Goal: Contribute content: Contribute content

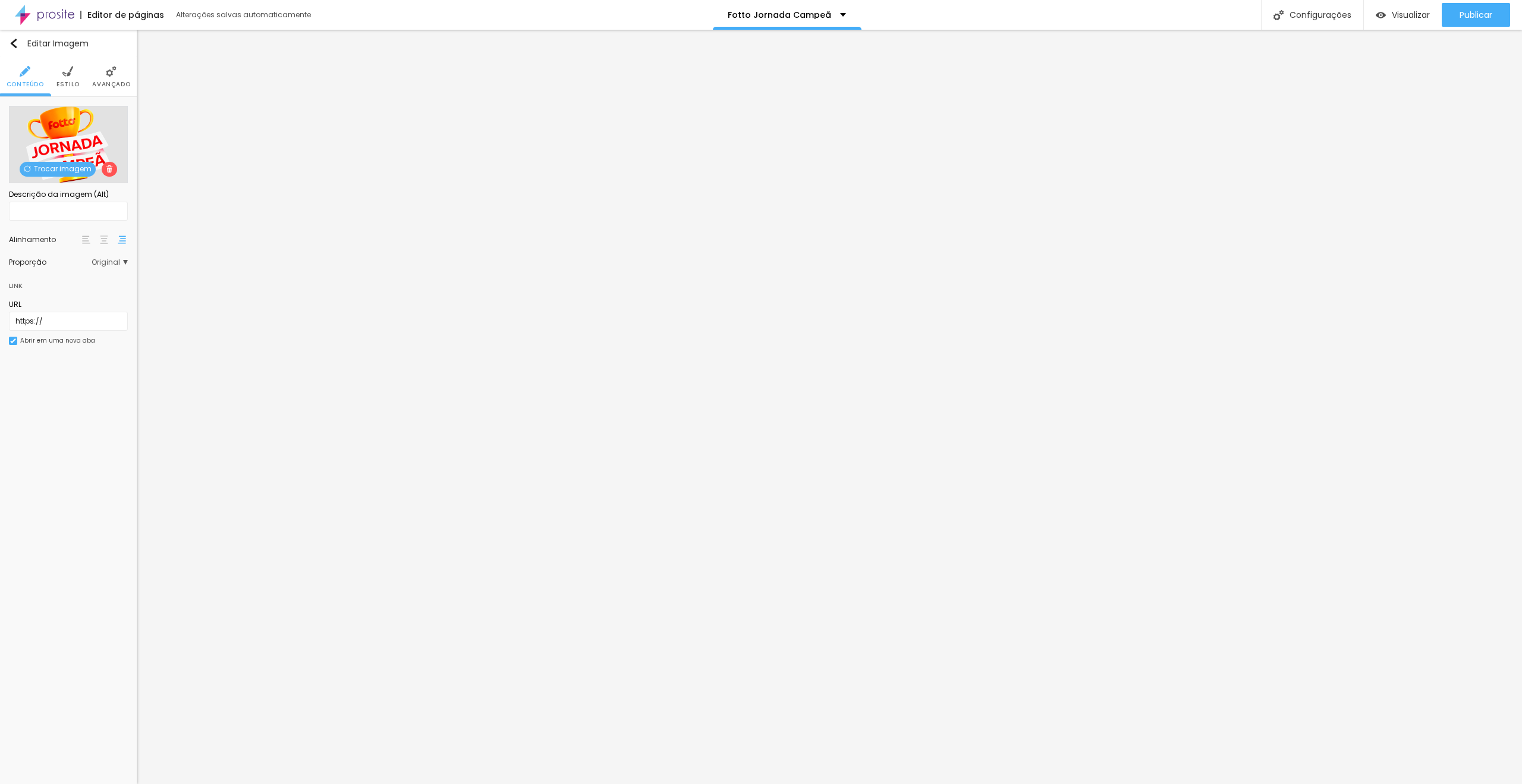
click at [99, 237] on div at bounding box center [104, 239] width 12 height 14
click at [103, 76] on li "Avançado" at bounding box center [111, 76] width 38 height 39
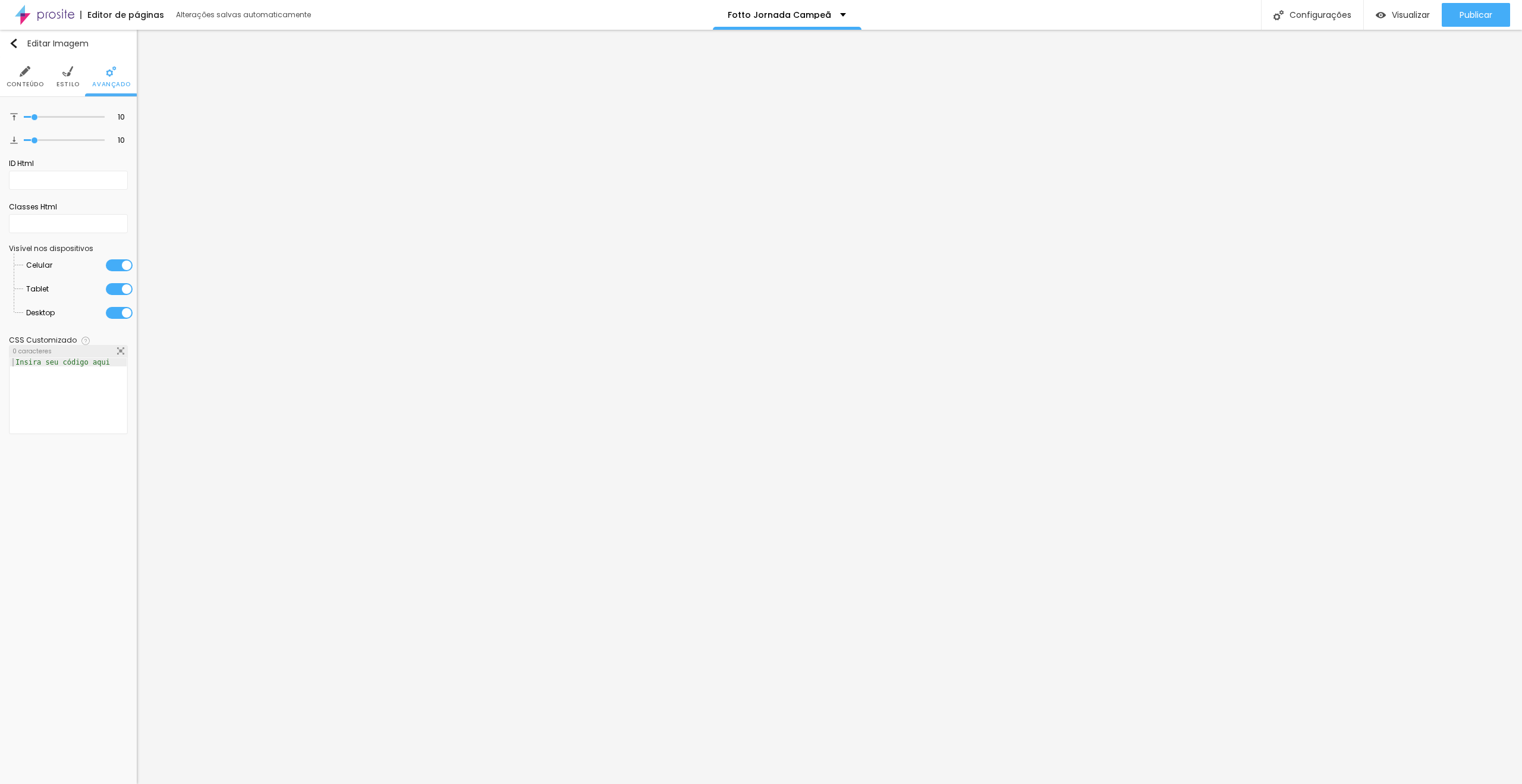
click at [111, 267] on div at bounding box center [119, 265] width 27 height 12
click at [114, 291] on div at bounding box center [119, 289] width 27 height 12
click at [114, 285] on div at bounding box center [119, 289] width 27 height 12
click at [122, 259] on div at bounding box center [119, 265] width 27 height 12
click at [119, 314] on div at bounding box center [119, 313] width 27 height 12
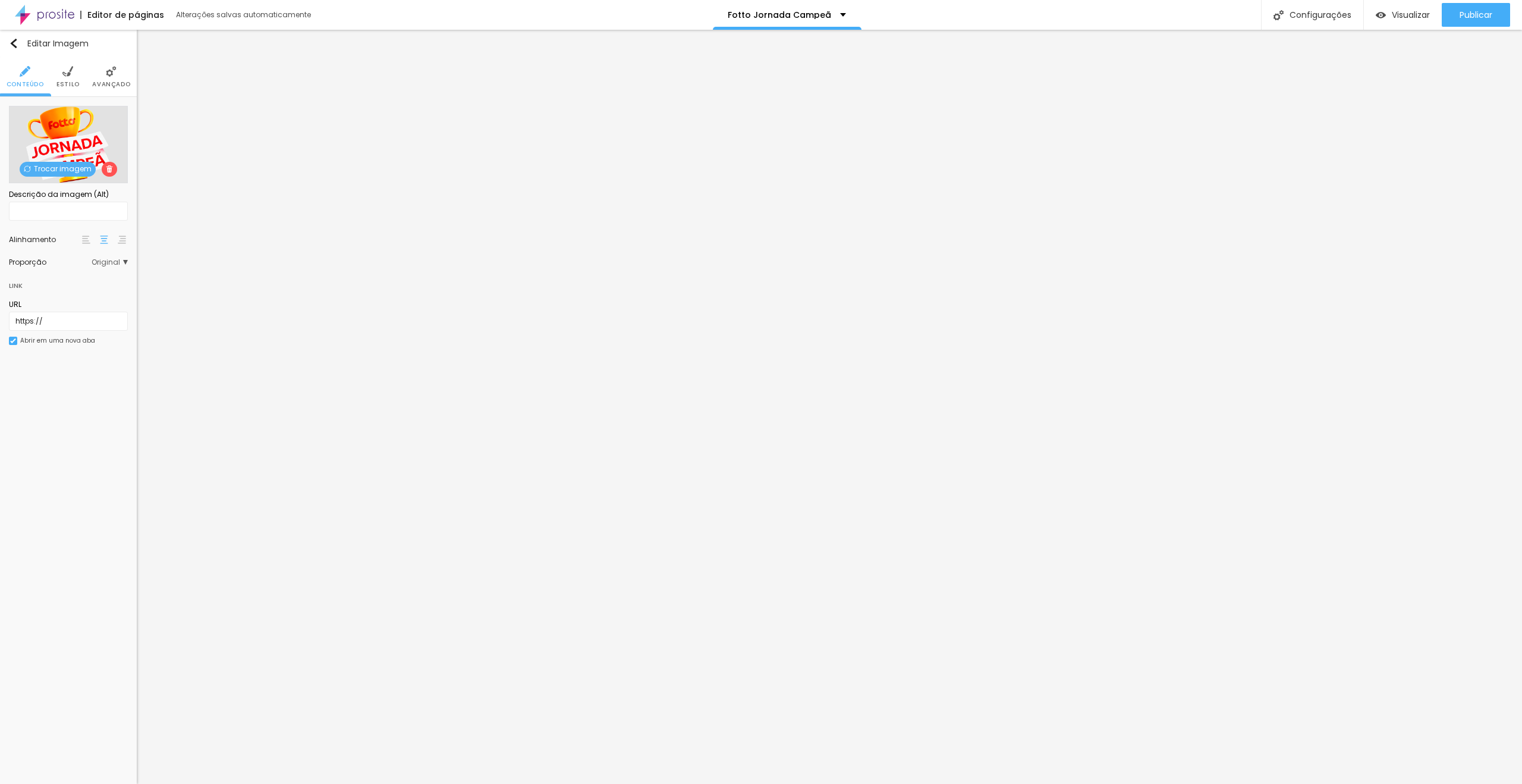
click at [117, 81] on span "Avançado" at bounding box center [111, 84] width 38 height 6
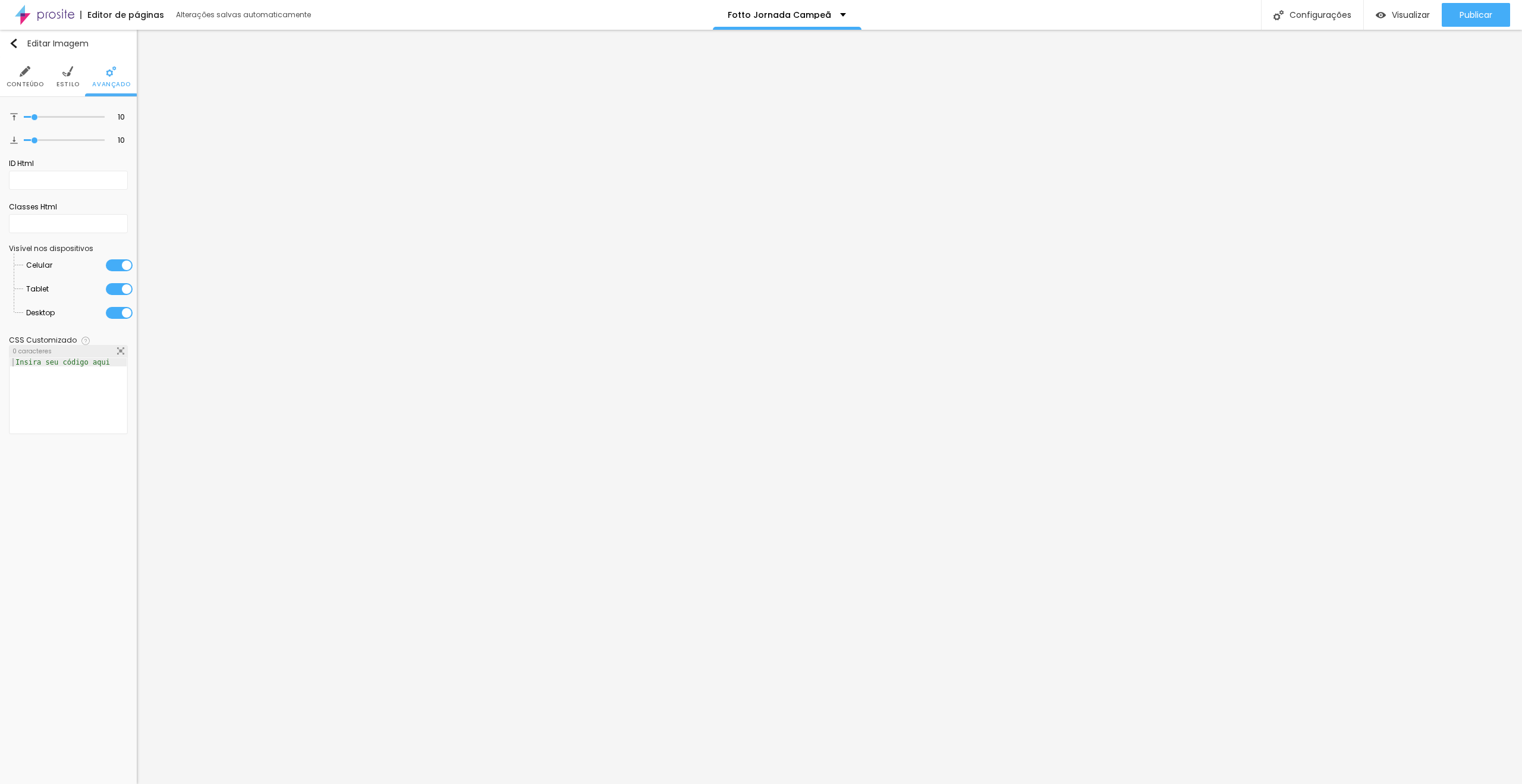
click at [116, 260] on div at bounding box center [119, 265] width 27 height 12
drag, startPoint x: 120, startPoint y: 265, endPoint x: 114, endPoint y: 280, distance: 16.2
click at [119, 266] on div at bounding box center [119, 265] width 27 height 12
click at [113, 314] on div at bounding box center [119, 313] width 27 height 12
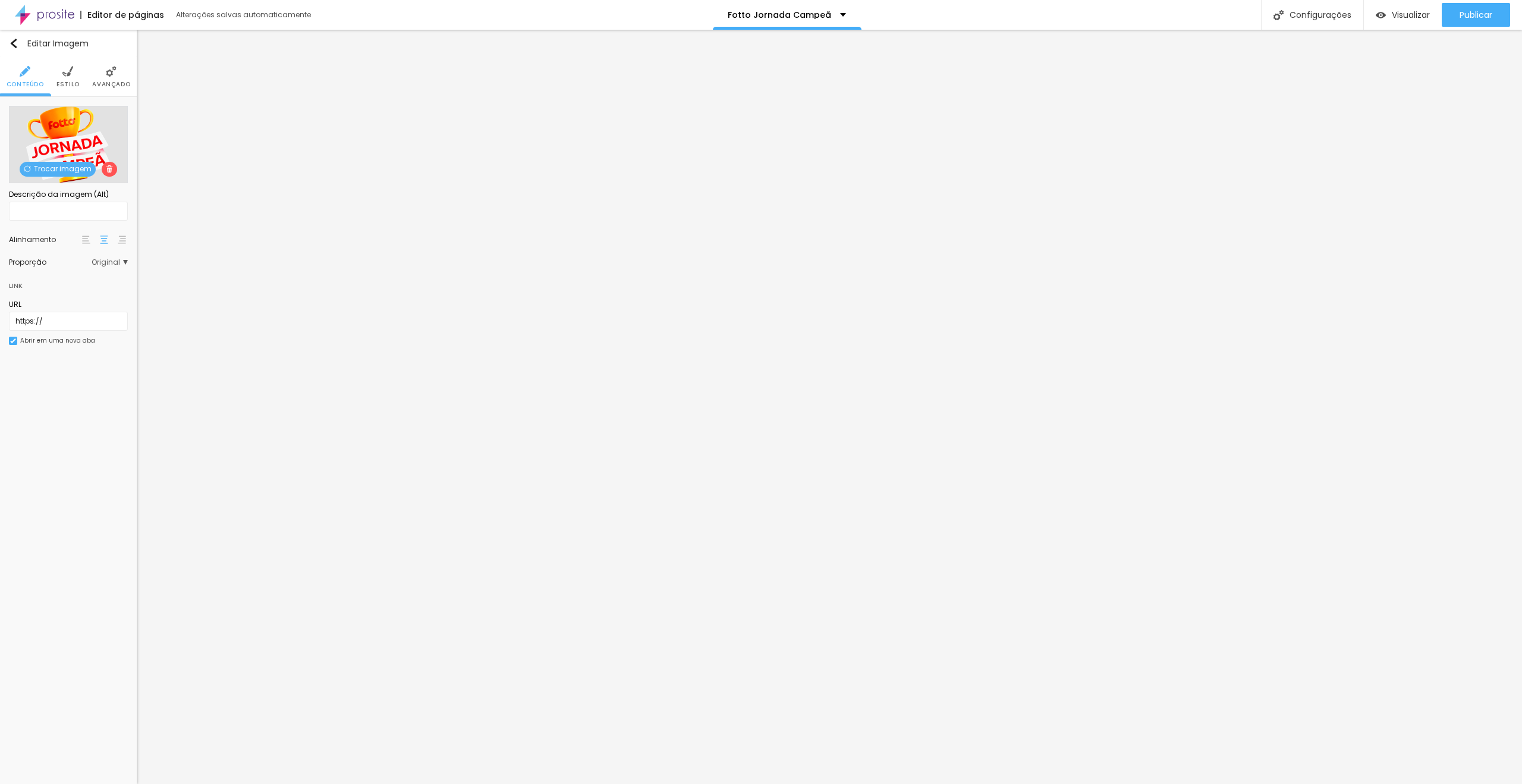
click at [120, 81] on span "Avançado" at bounding box center [111, 84] width 38 height 6
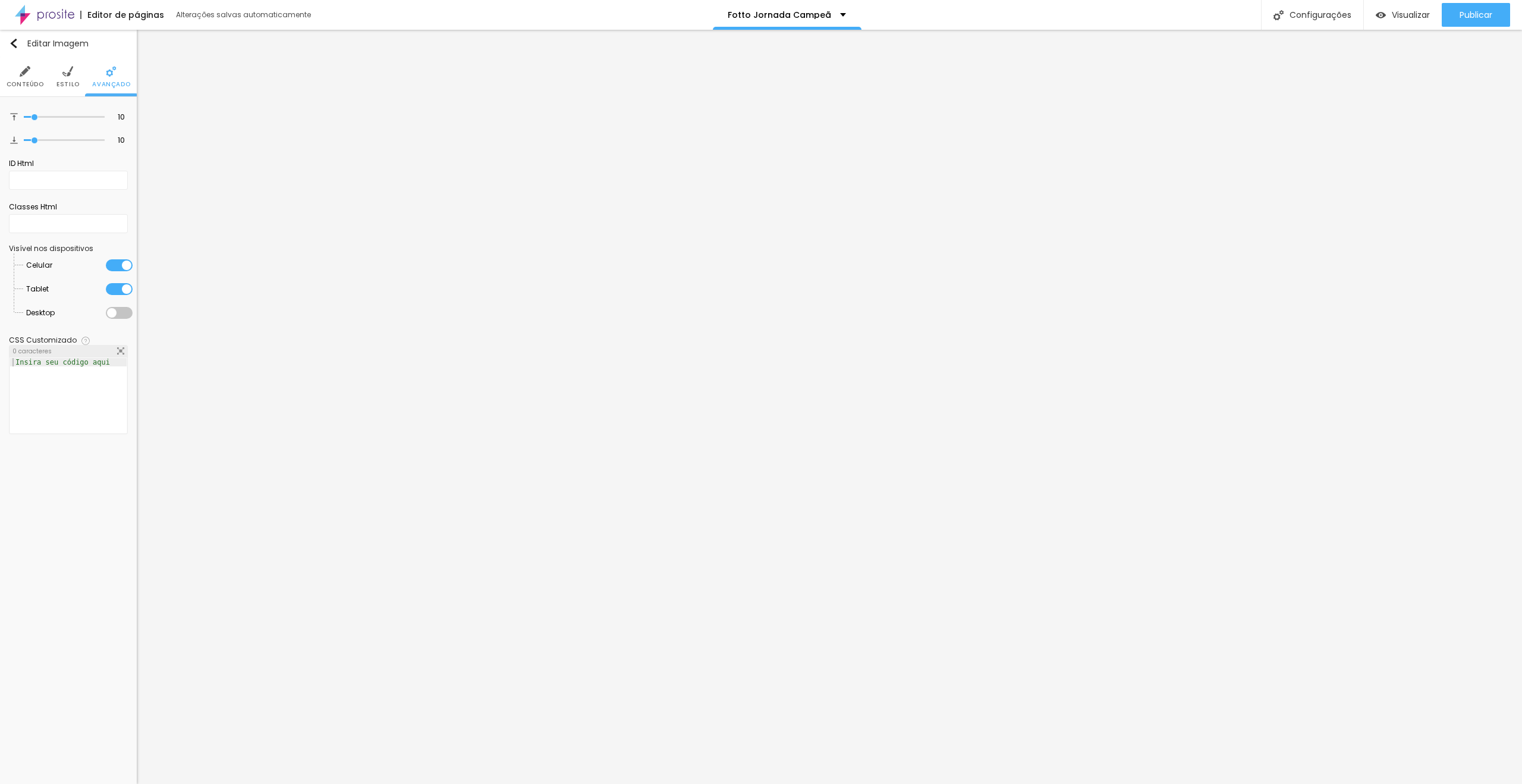
click at [67, 74] on img at bounding box center [67, 71] width 11 height 11
type input "25"
type input "30"
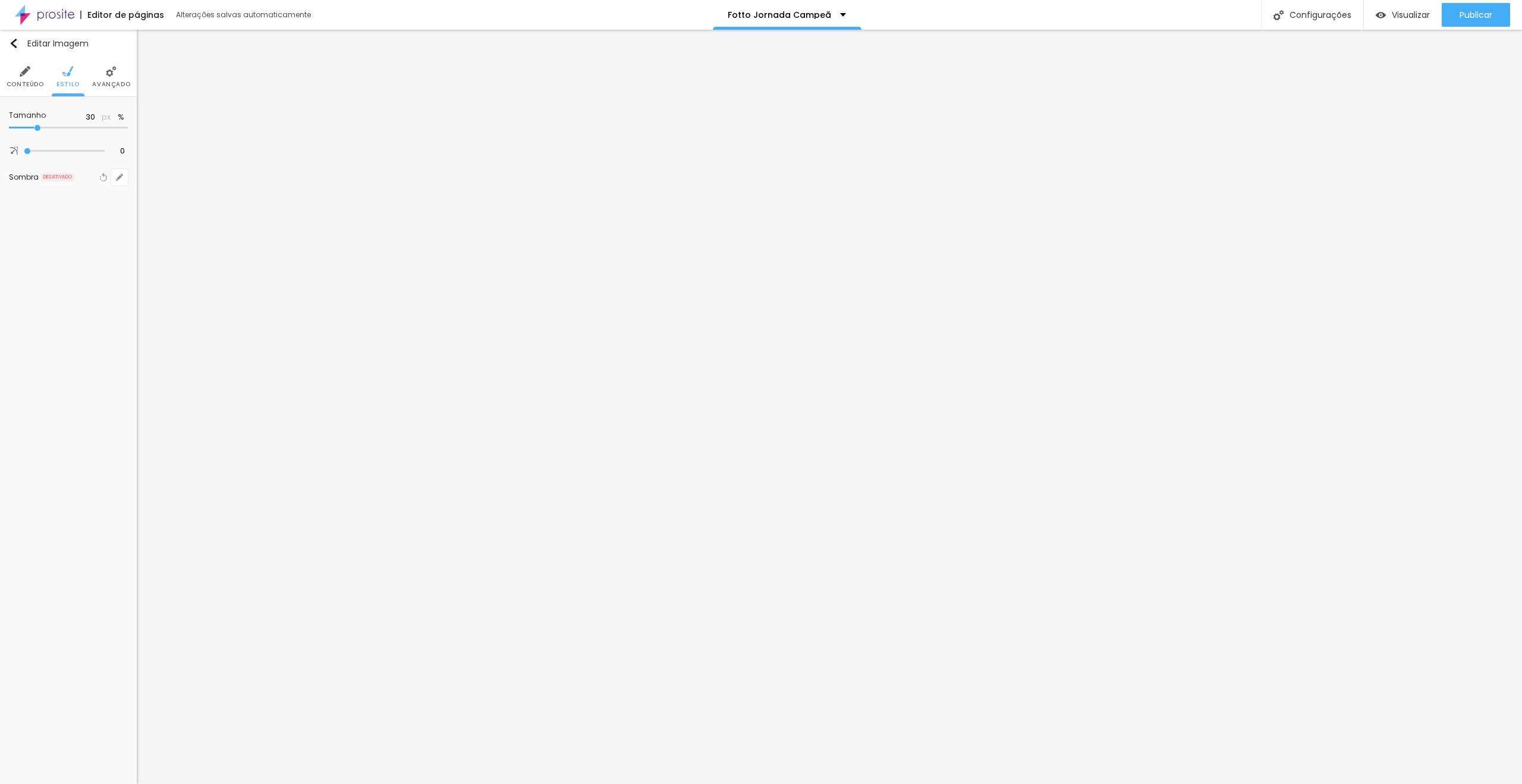
type input "35"
type input "30"
drag, startPoint x: 26, startPoint y: 128, endPoint x: 40, endPoint y: 128, distance: 14.0
type input "30"
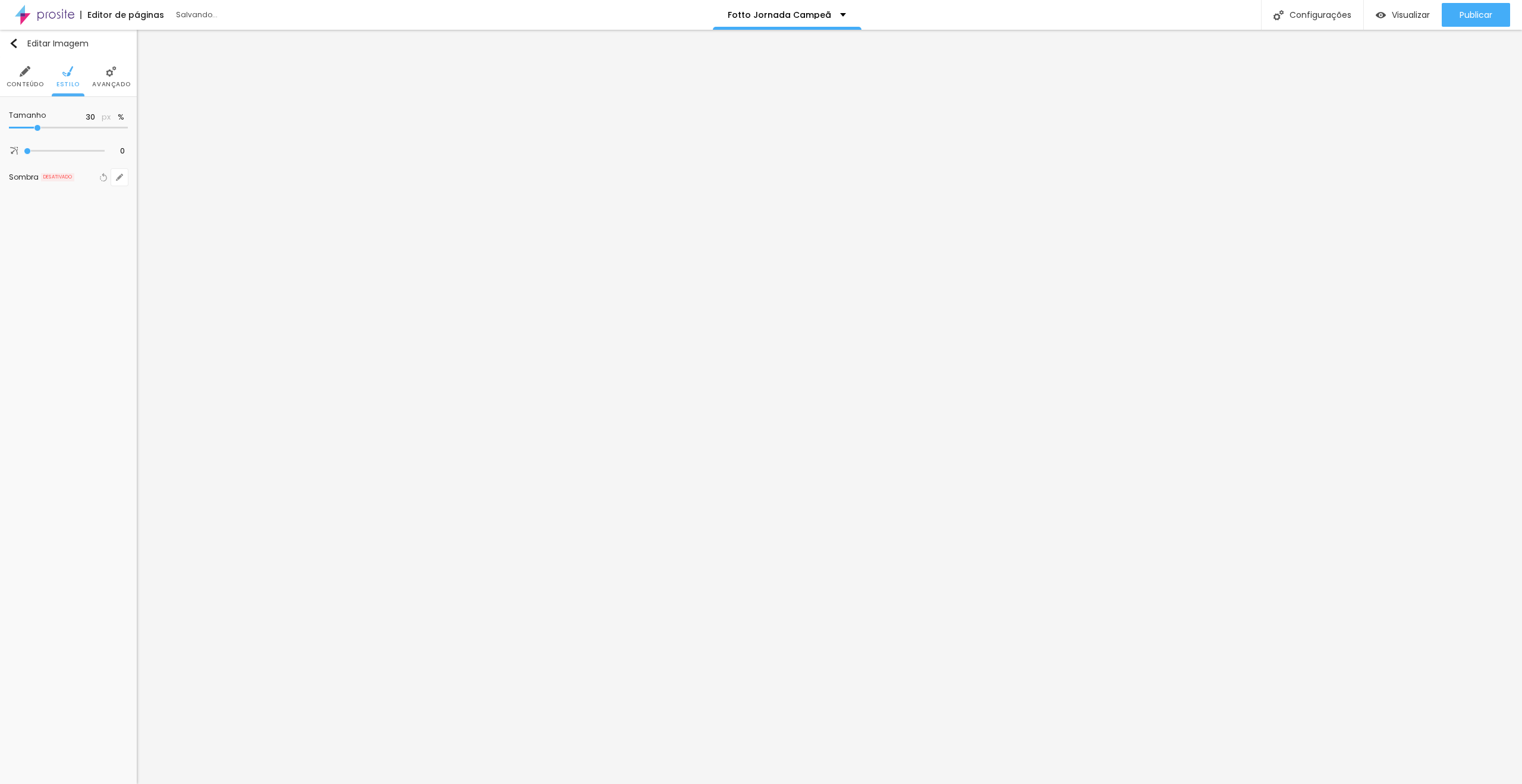
click at [40, 128] on input "range" at bounding box center [69, 127] width 119 height 6
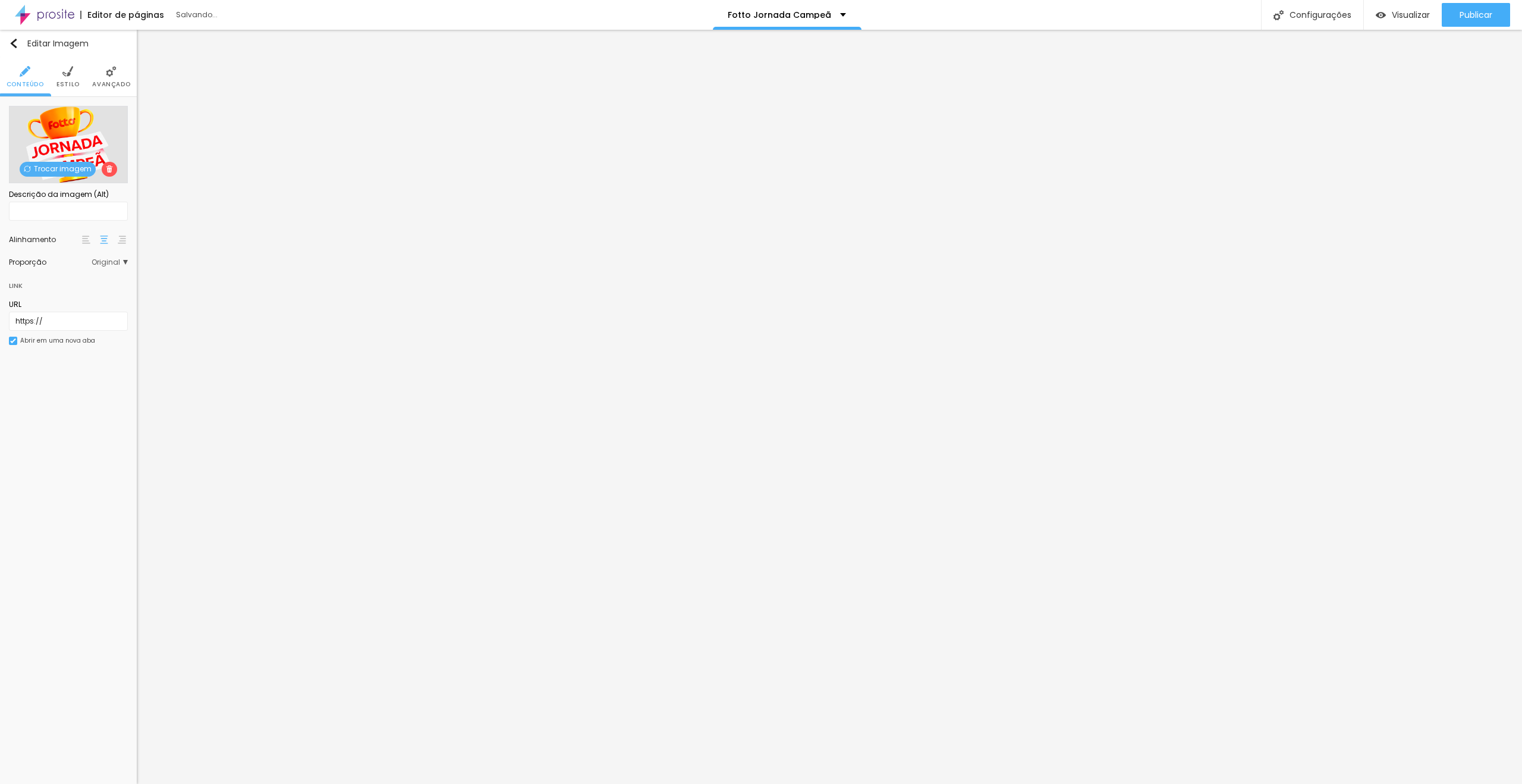
click at [69, 78] on li "Estilo" at bounding box center [68, 76] width 23 height 39
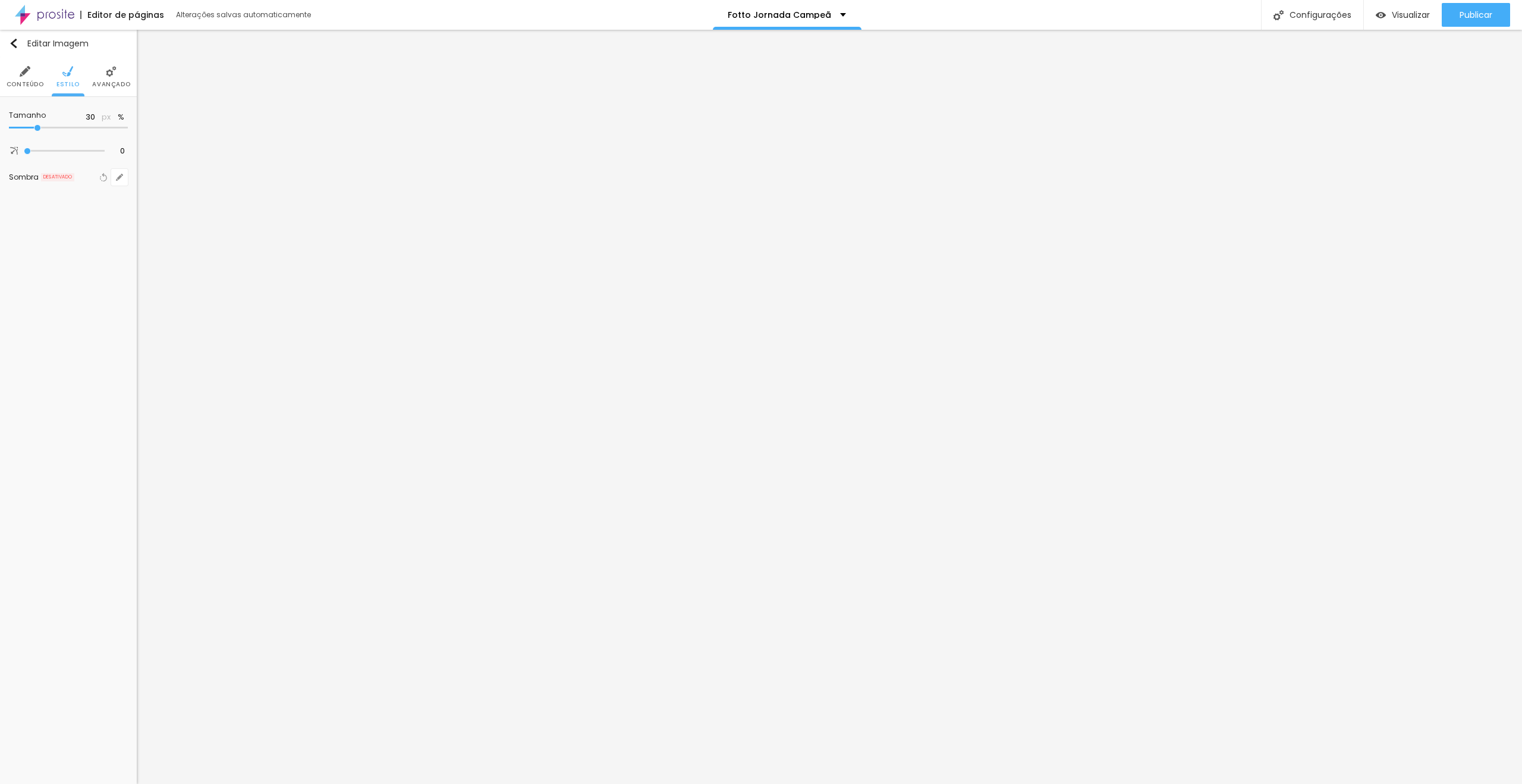
type input "35"
type input "40"
type input "45"
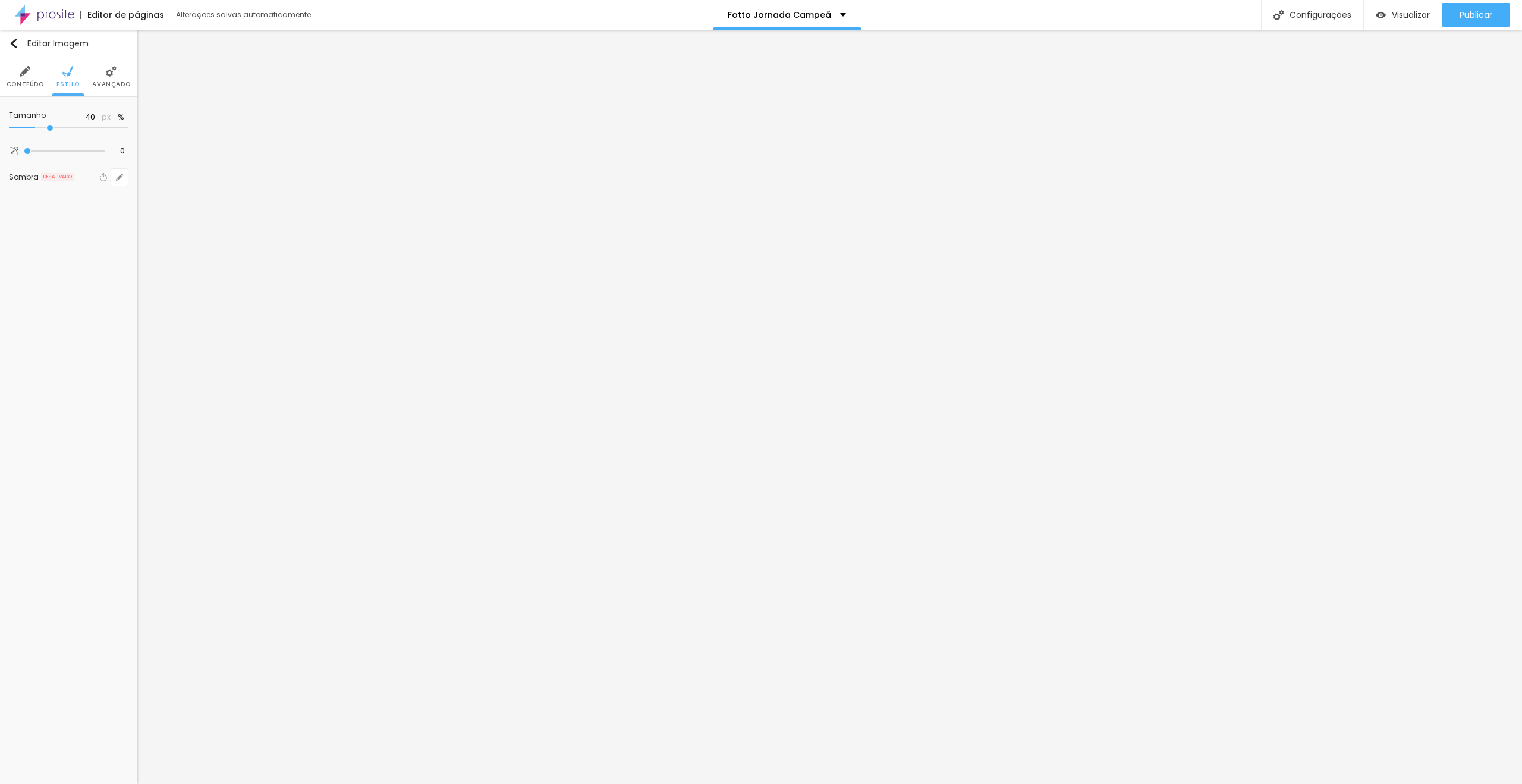
type input "45"
type input "40"
type input "35"
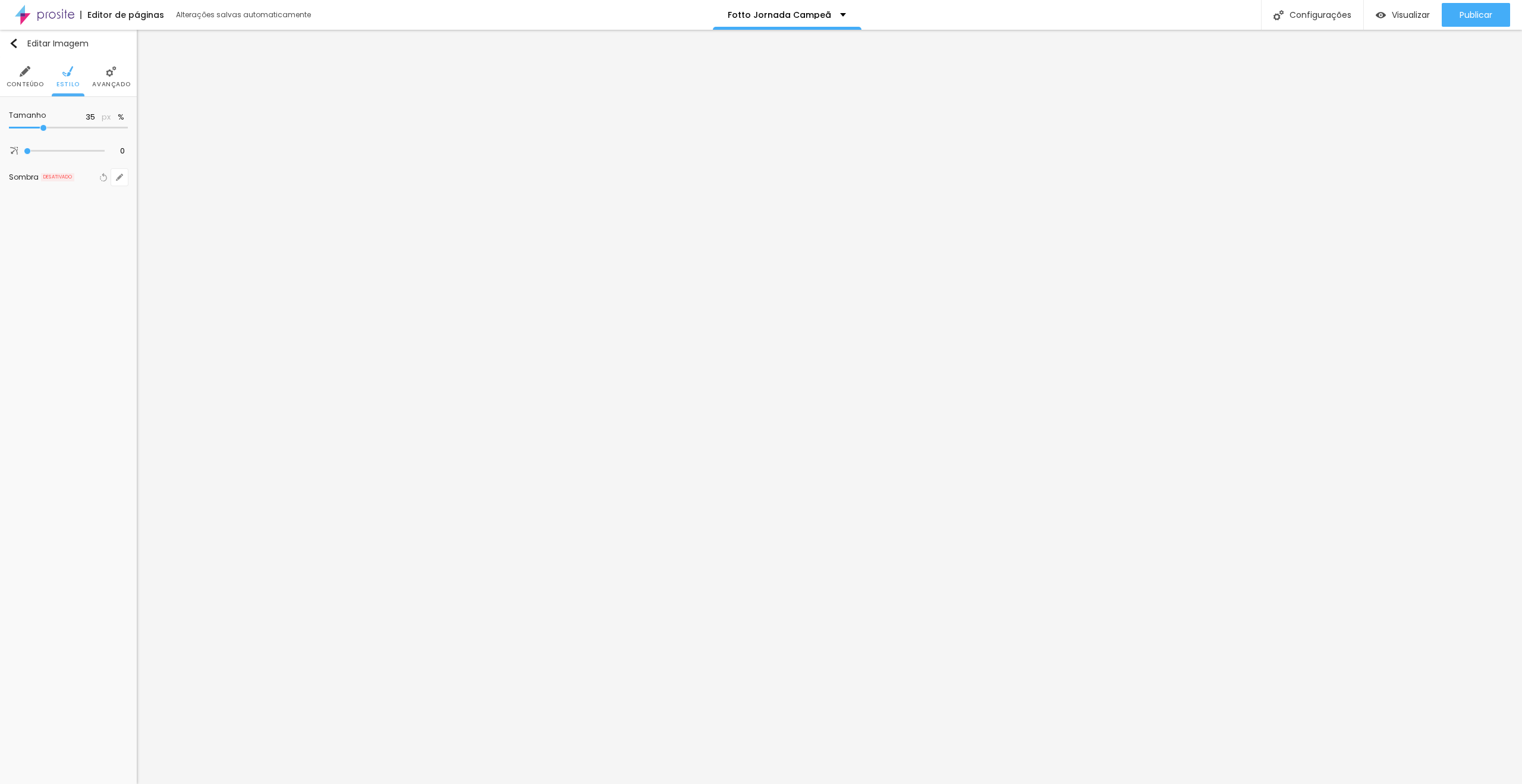
type input "30"
type input "25"
type input "20"
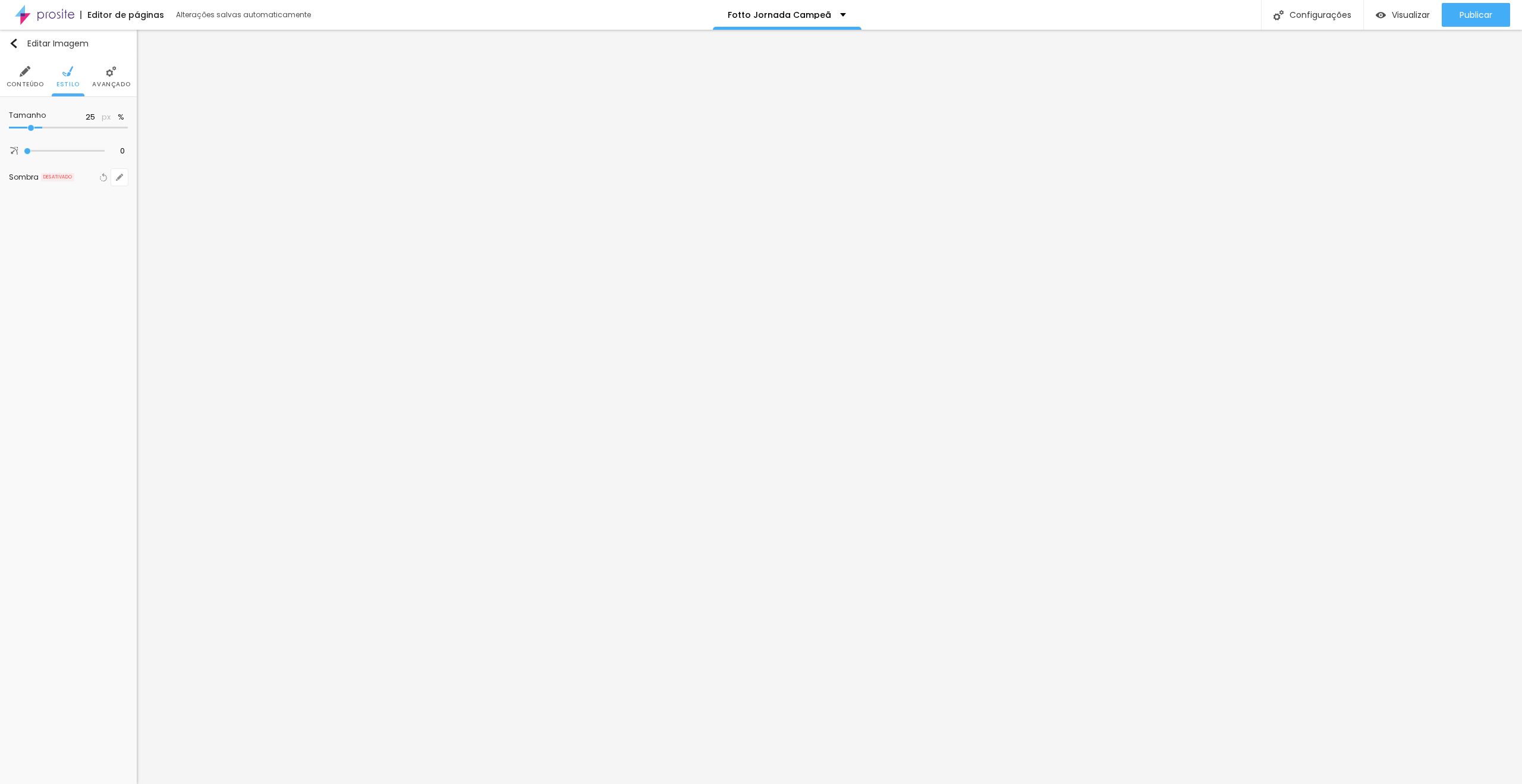
type input "20"
type input "25"
type input "30"
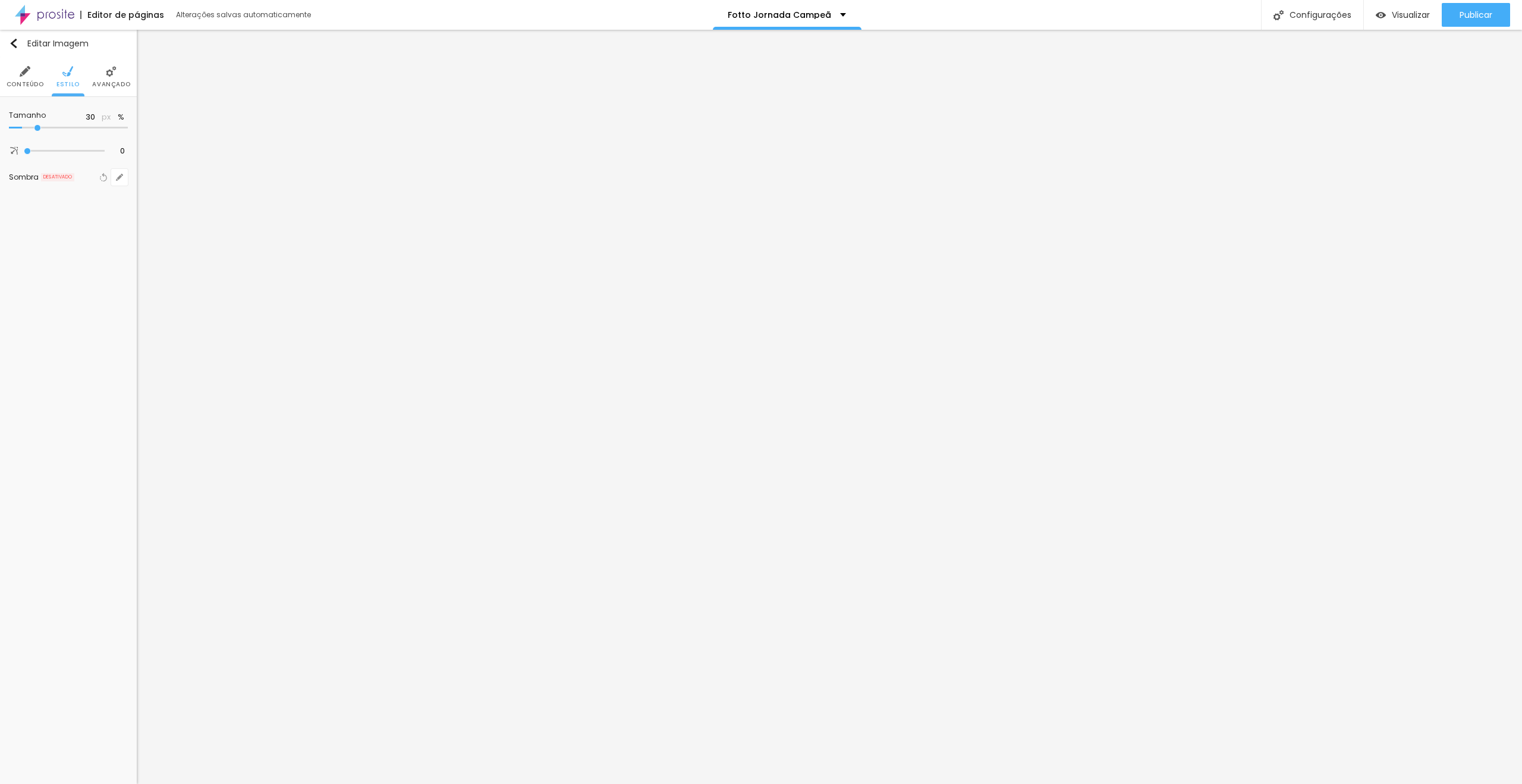
type input "35"
type input "40"
type input "45"
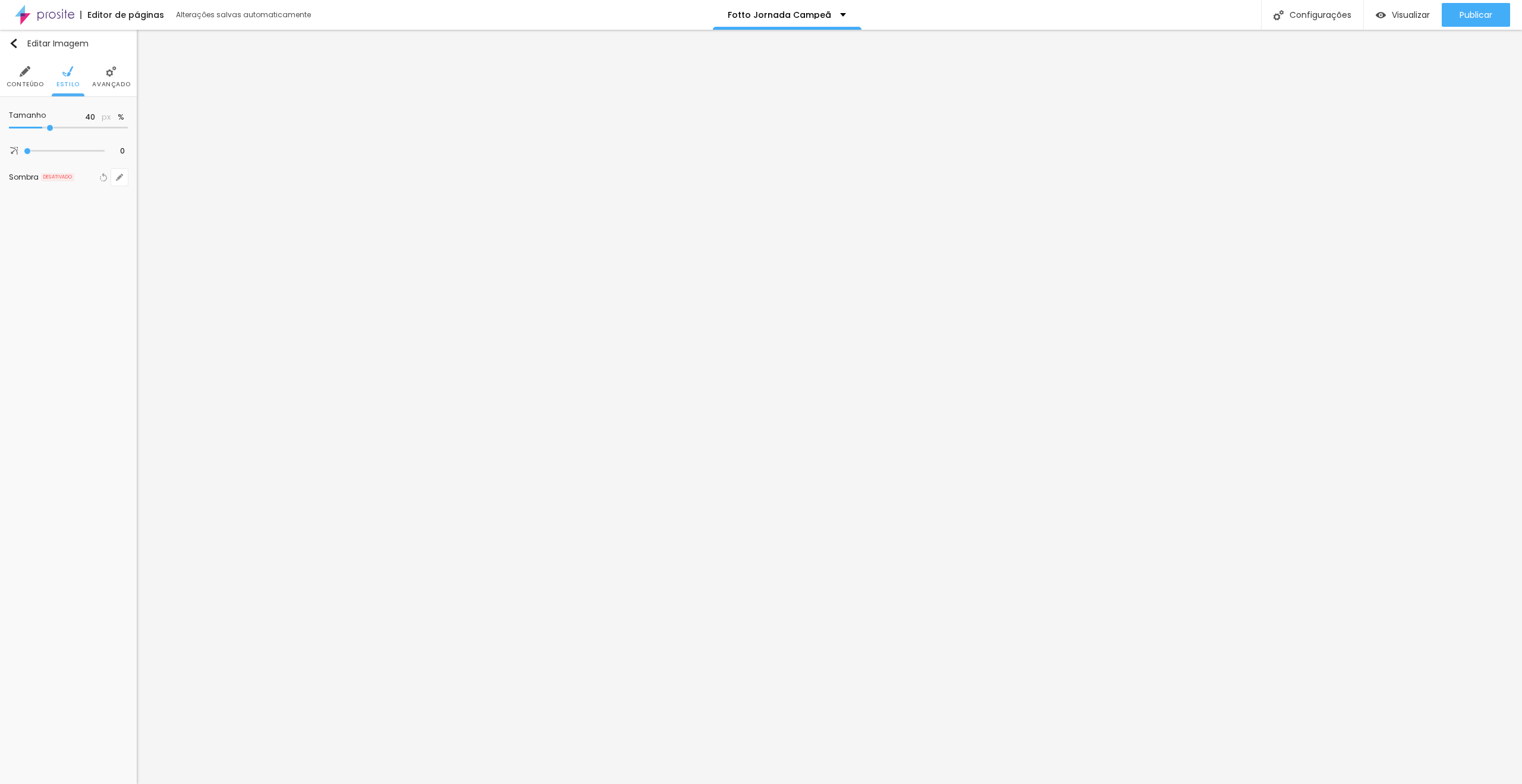
type input "45"
type input "50"
type input "60"
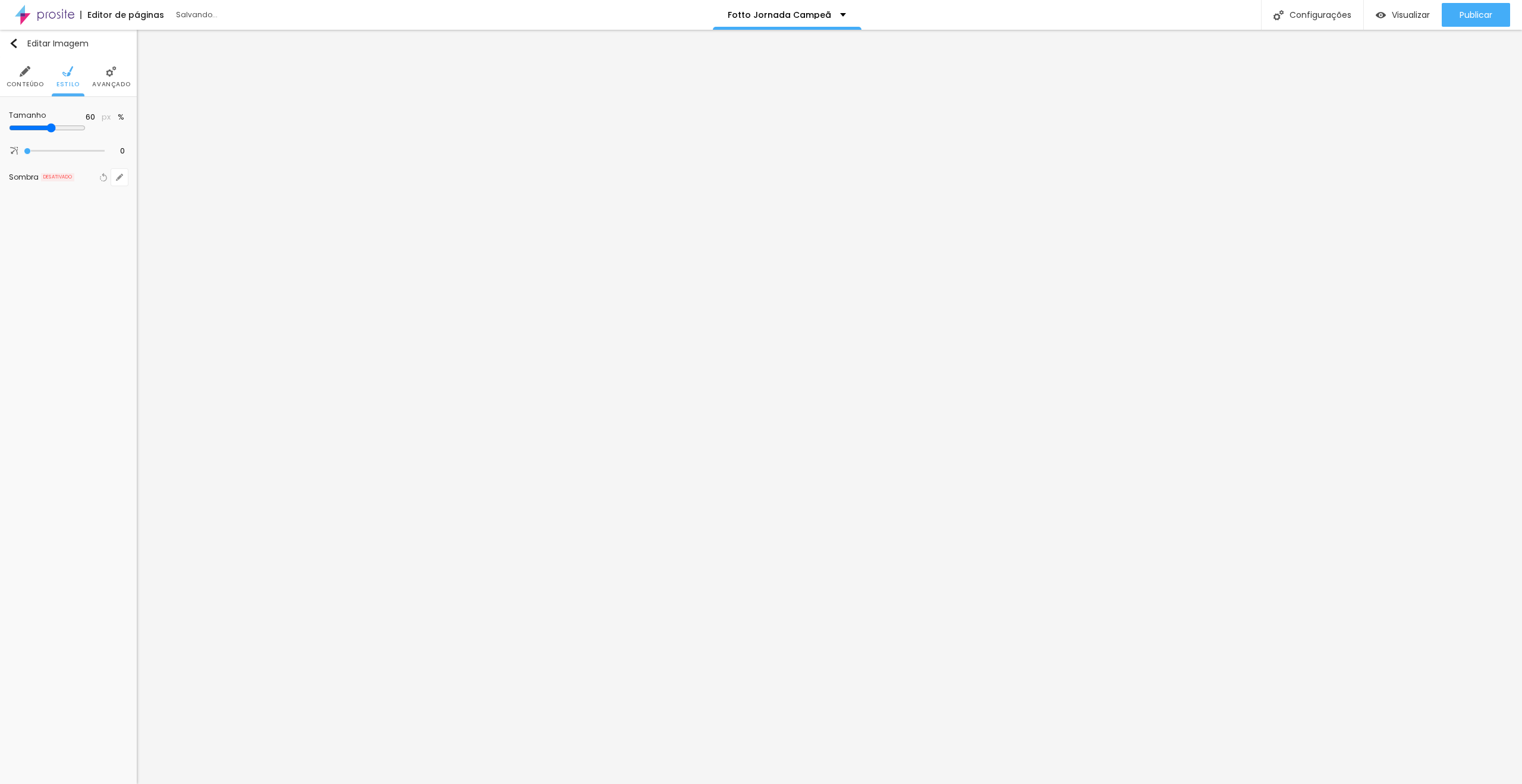
type input "55"
type input "45"
type input "25"
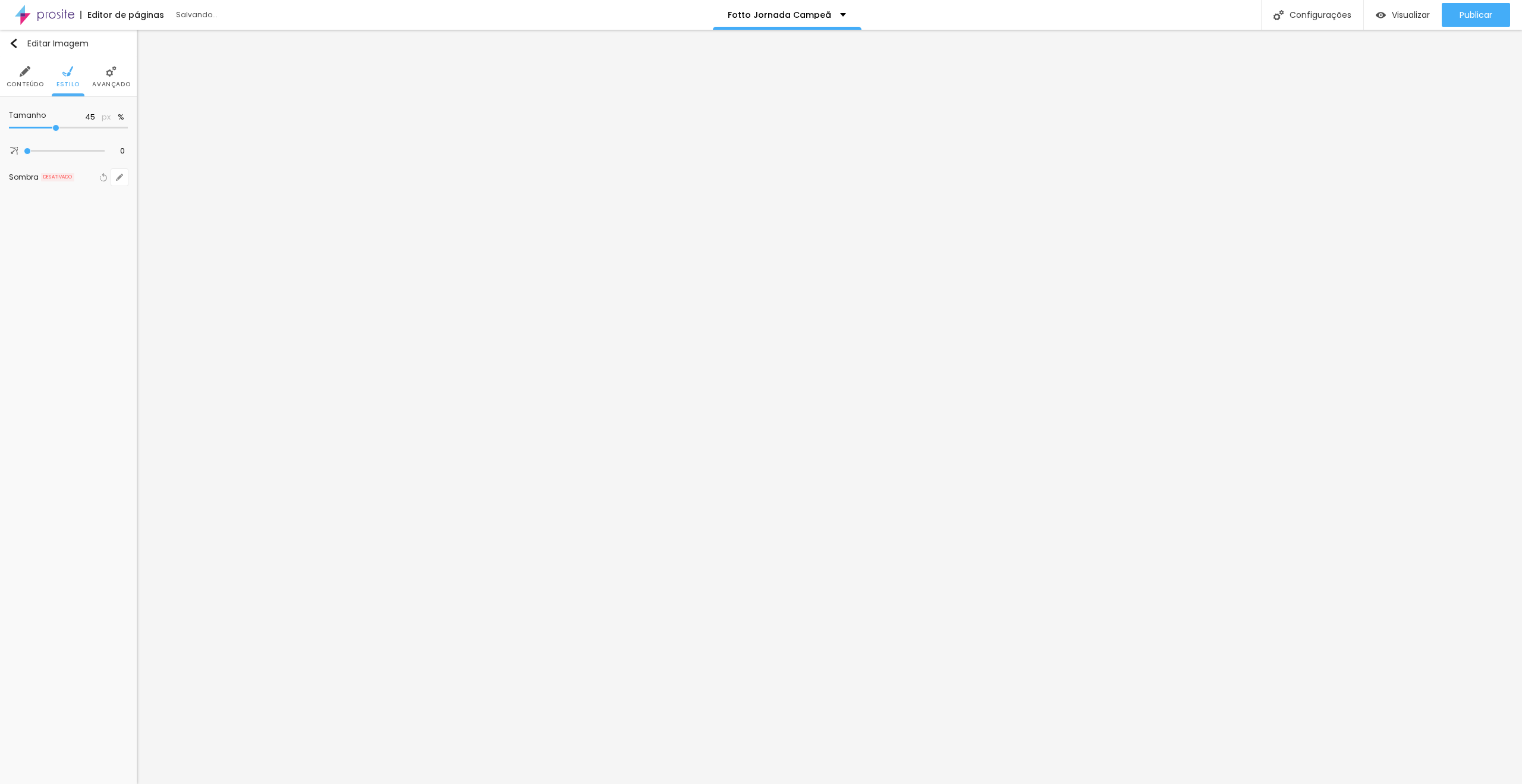
type input "25"
type input "10"
type input "15"
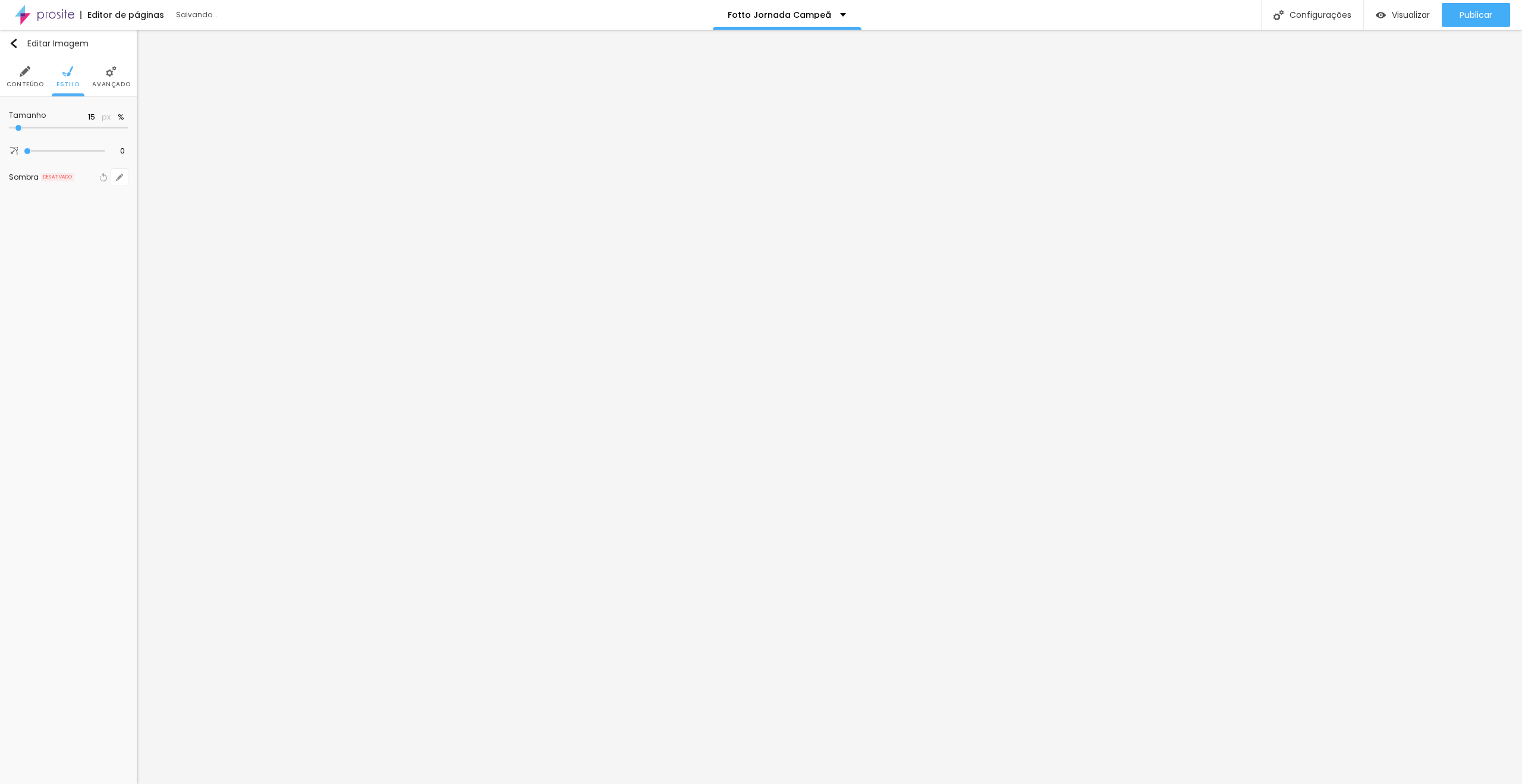
type input "40"
type input "10"
type input "20"
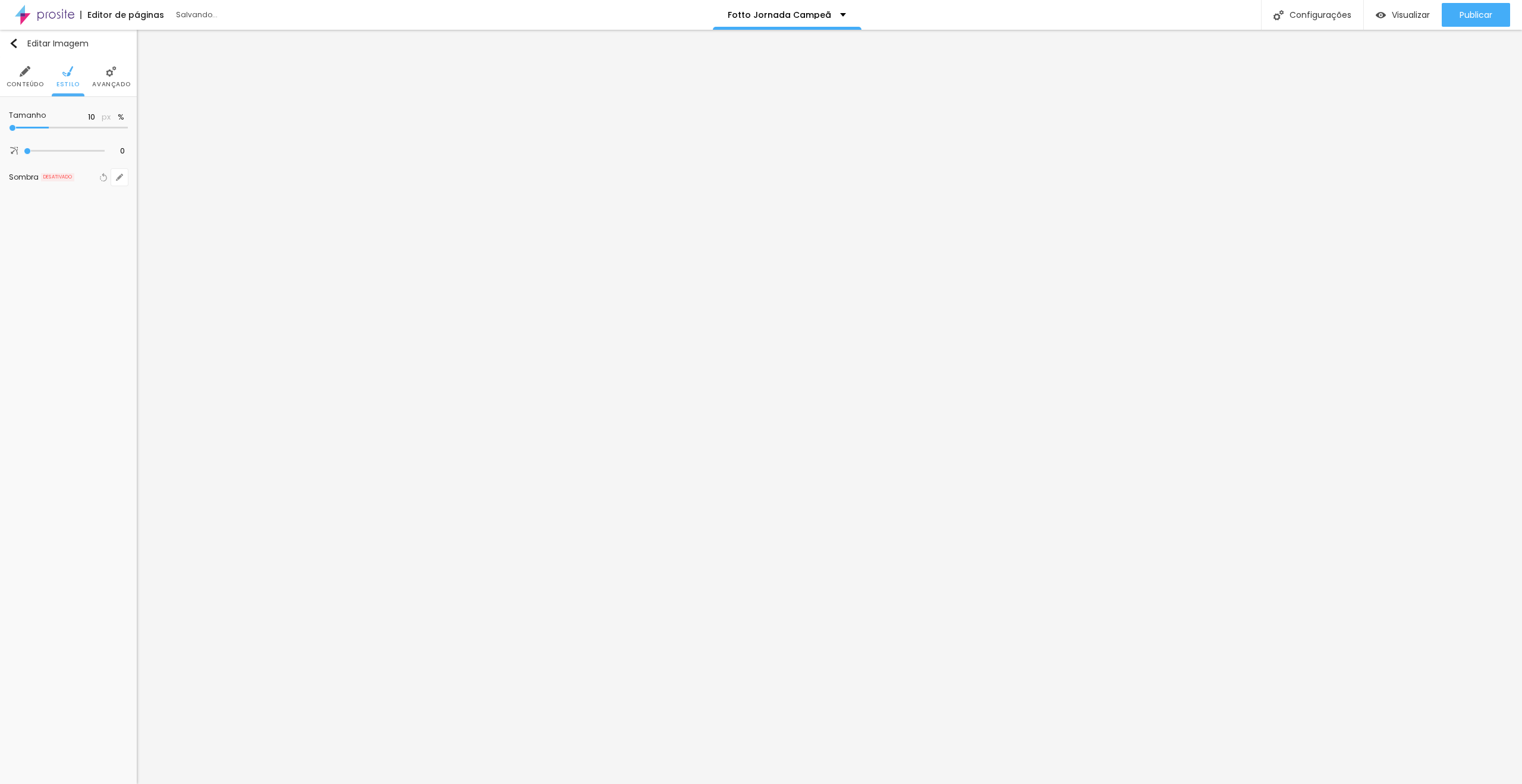
type input "20"
type input "35"
type input "40"
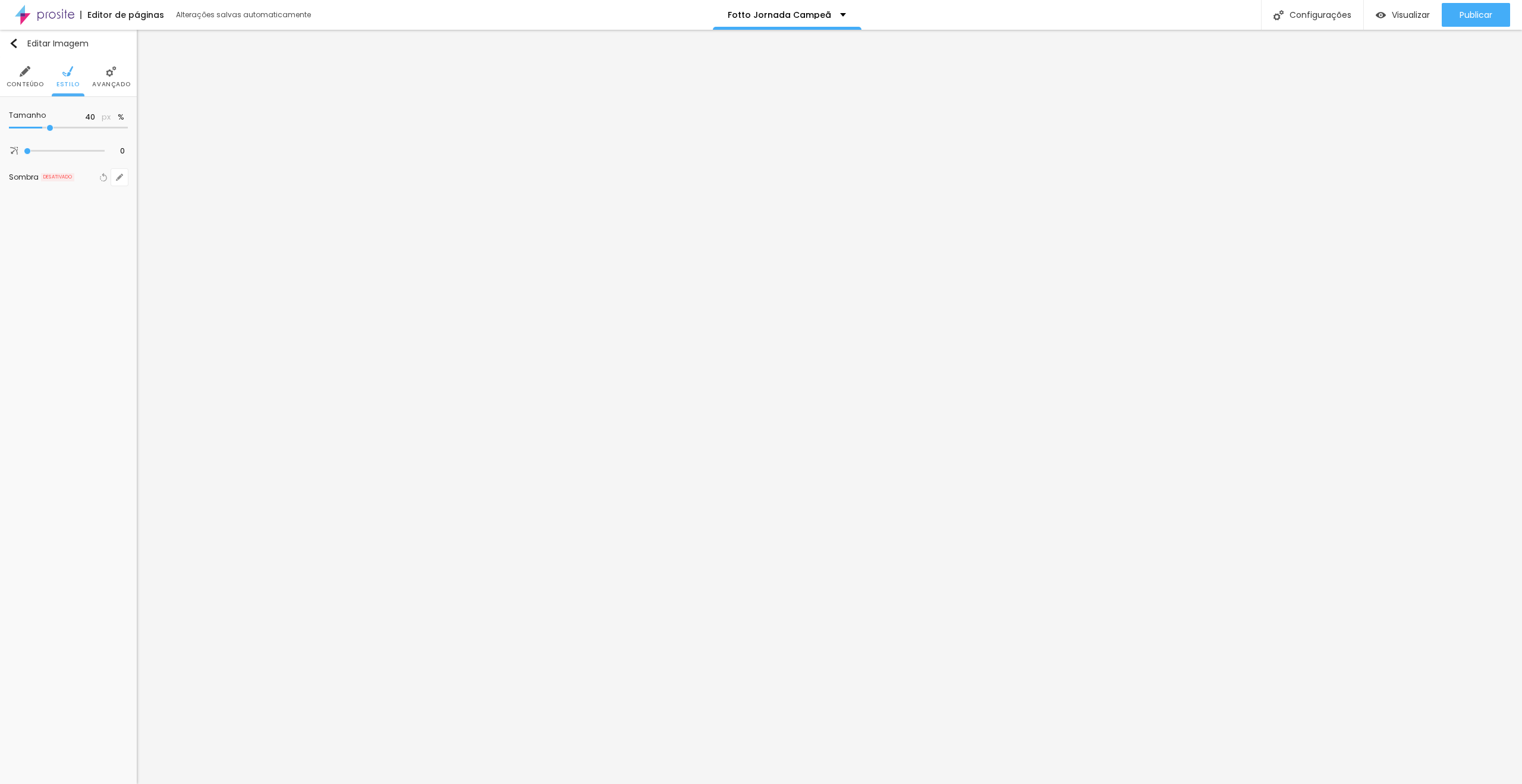
type input "95"
type input "90"
type input "20"
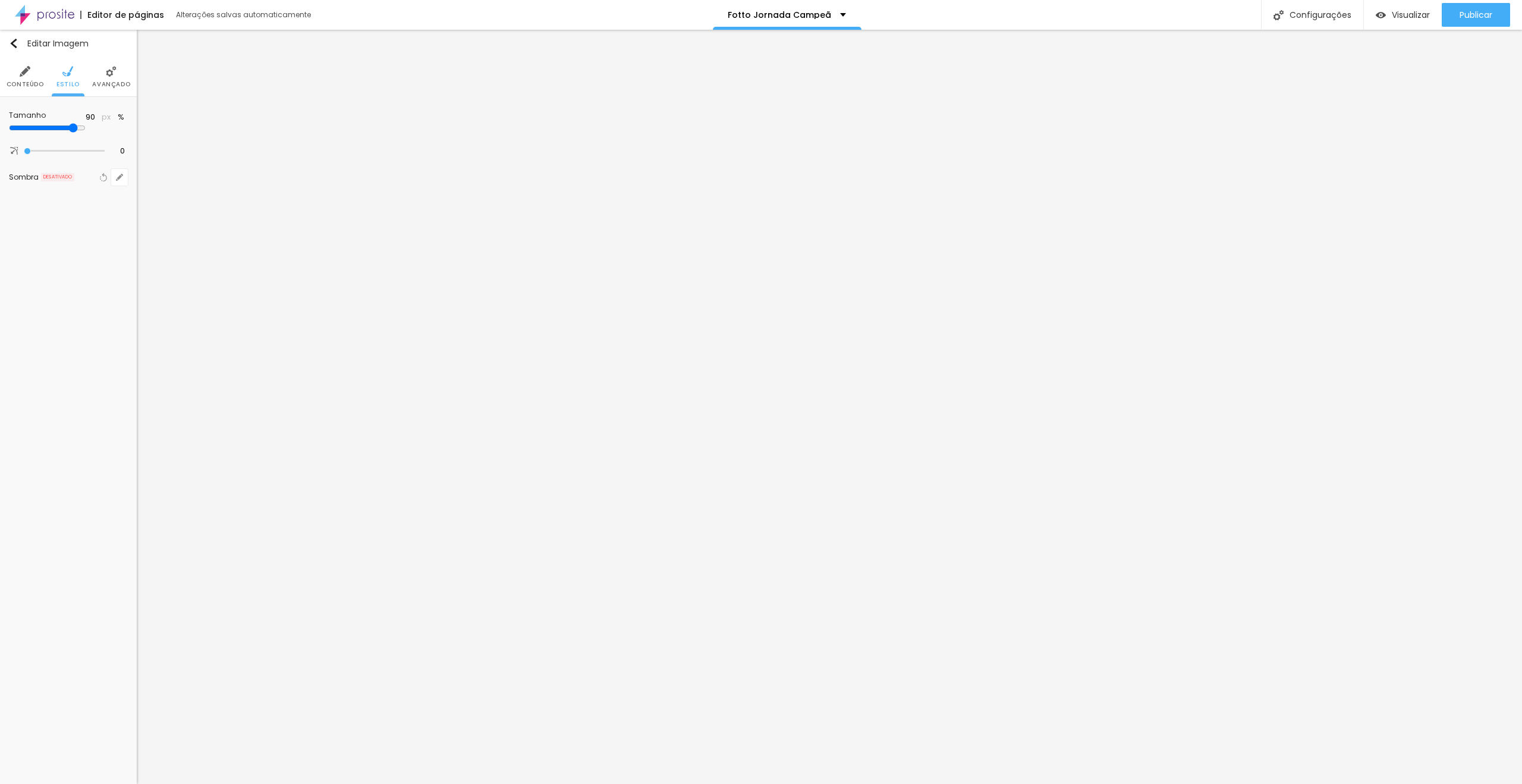
type input "20"
type input "15"
type input "20"
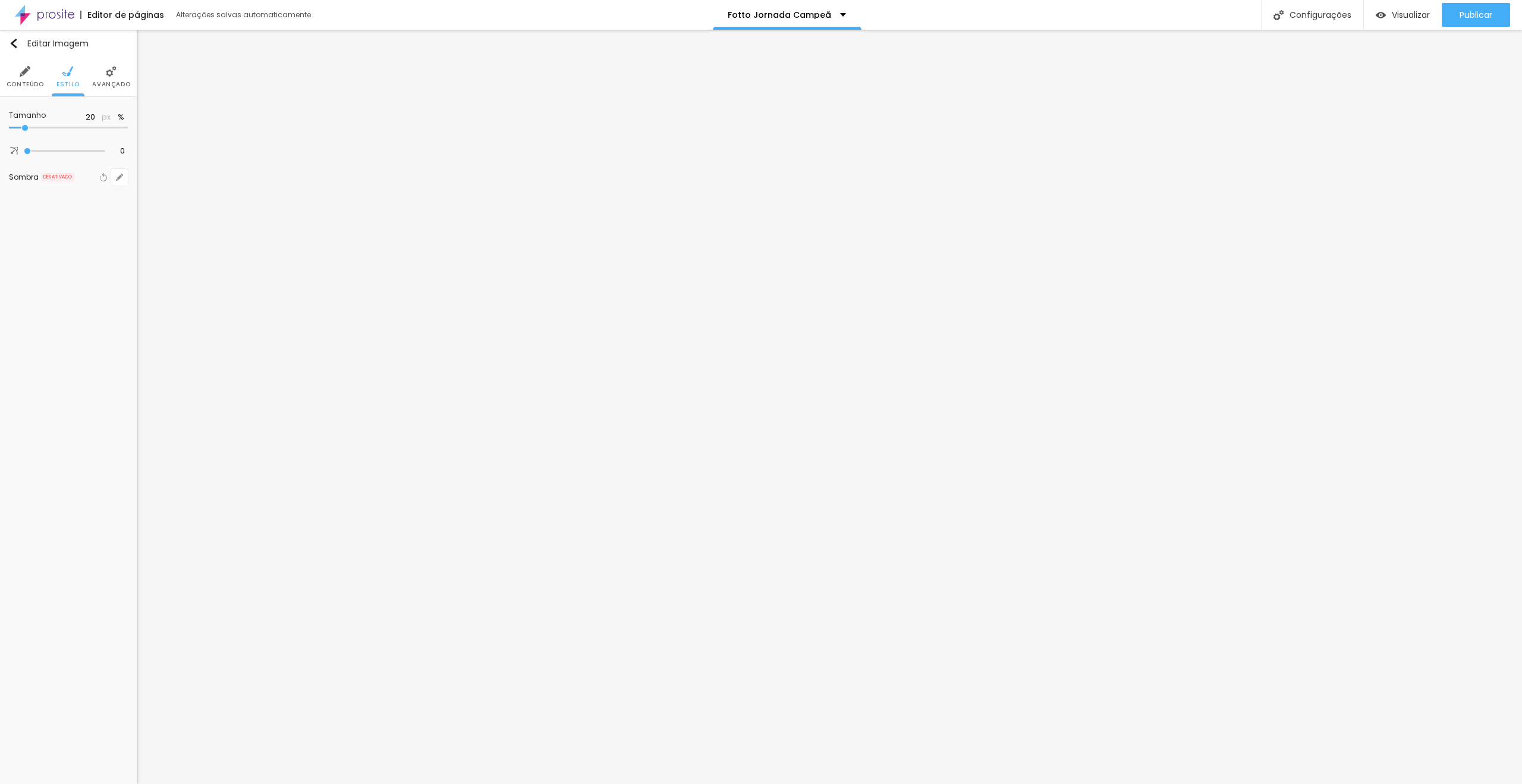
type input "30"
drag, startPoint x: 44, startPoint y: 126, endPoint x: 38, endPoint y: 138, distance: 13.4
click at [38, 131] on input "range" at bounding box center [69, 127] width 119 height 6
type input "35"
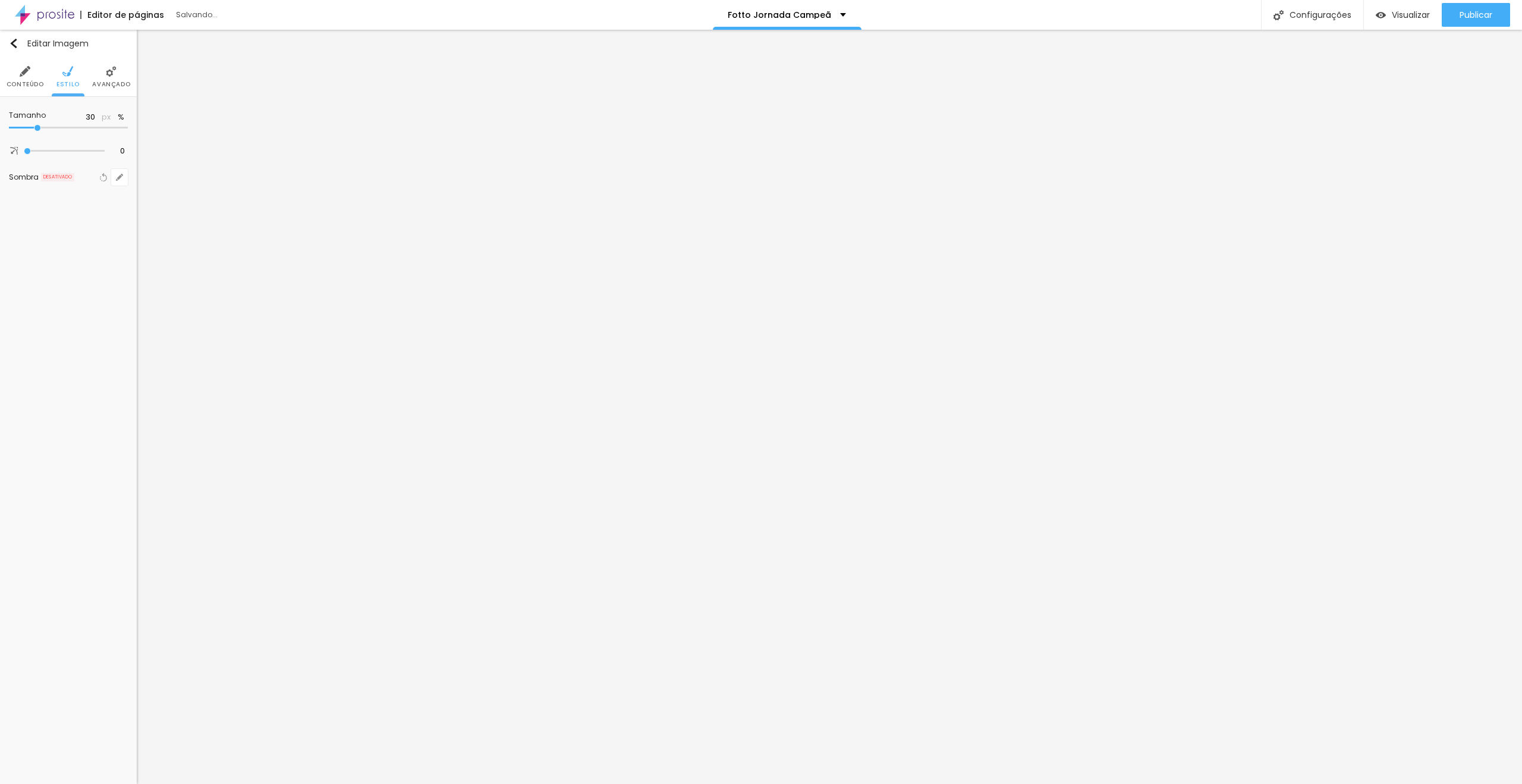
type input "35"
type input "30"
type input "25"
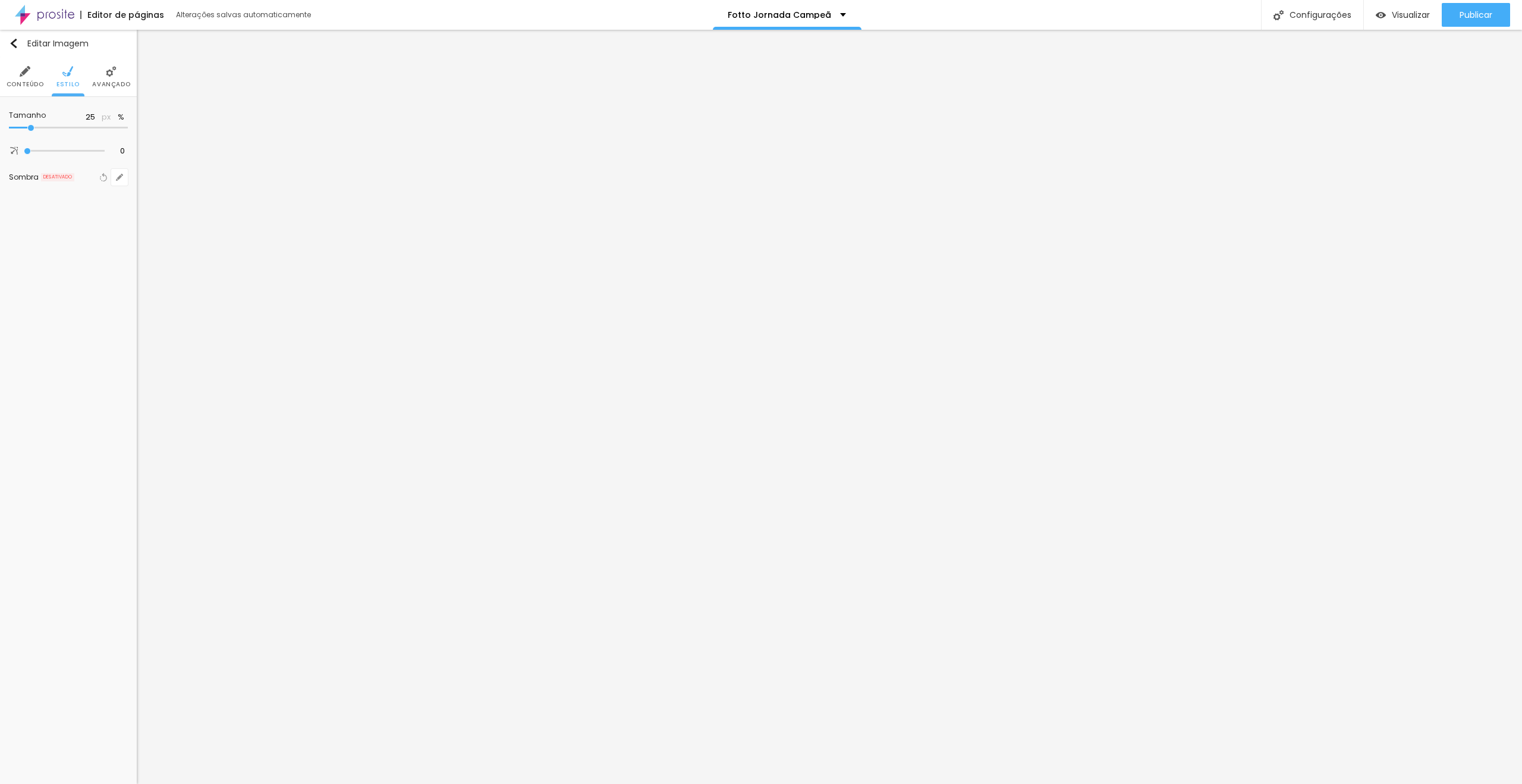
type input "30"
type input "35"
type input "30"
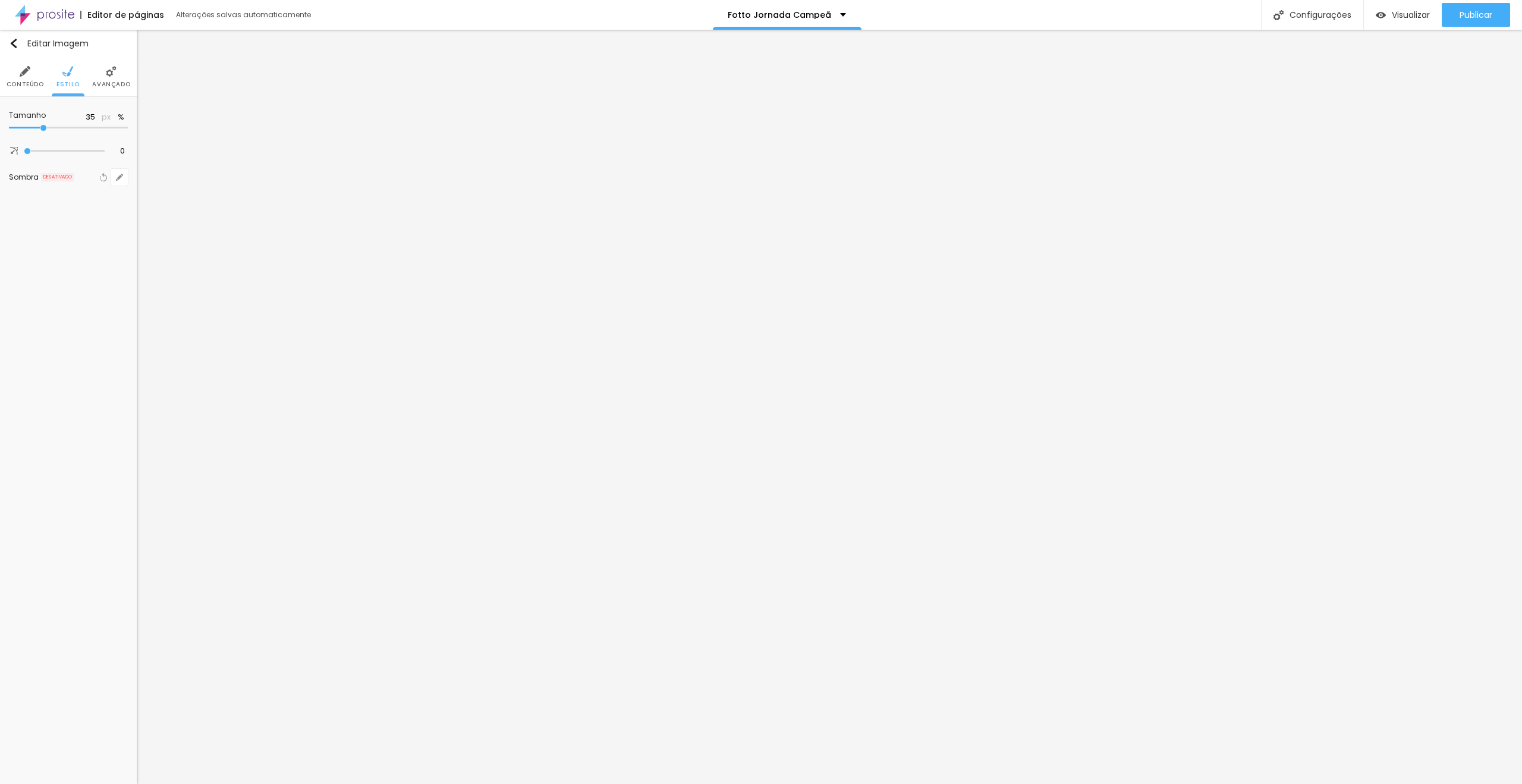
type input "30"
click at [37, 130] on input "range" at bounding box center [69, 127] width 119 height 6
click at [1465, 10] on span "Publicar" at bounding box center [1476, 14] width 33 height 9
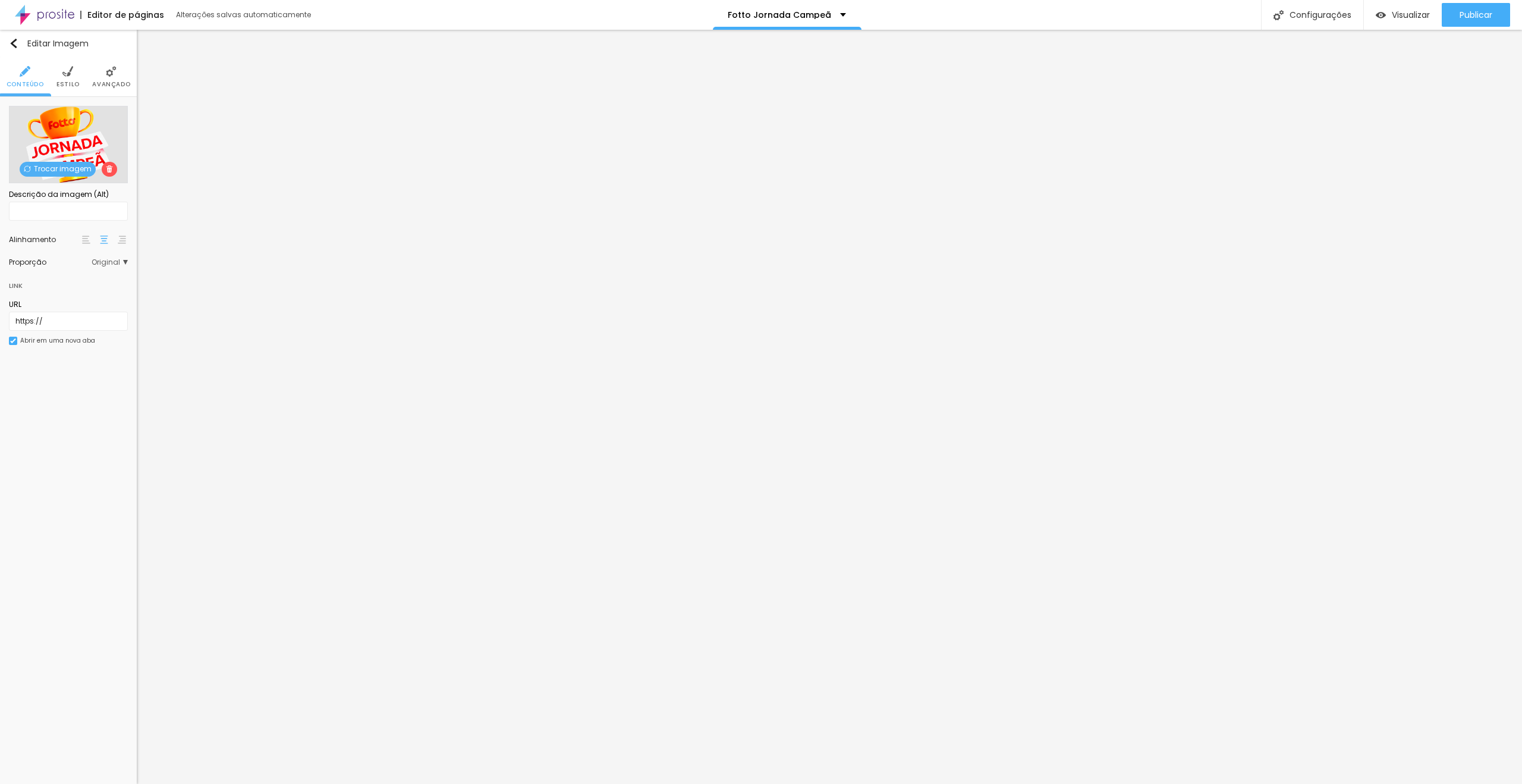
click at [103, 81] on span "Avançado" at bounding box center [111, 84] width 38 height 6
click at [116, 75] on img at bounding box center [111, 71] width 11 height 11
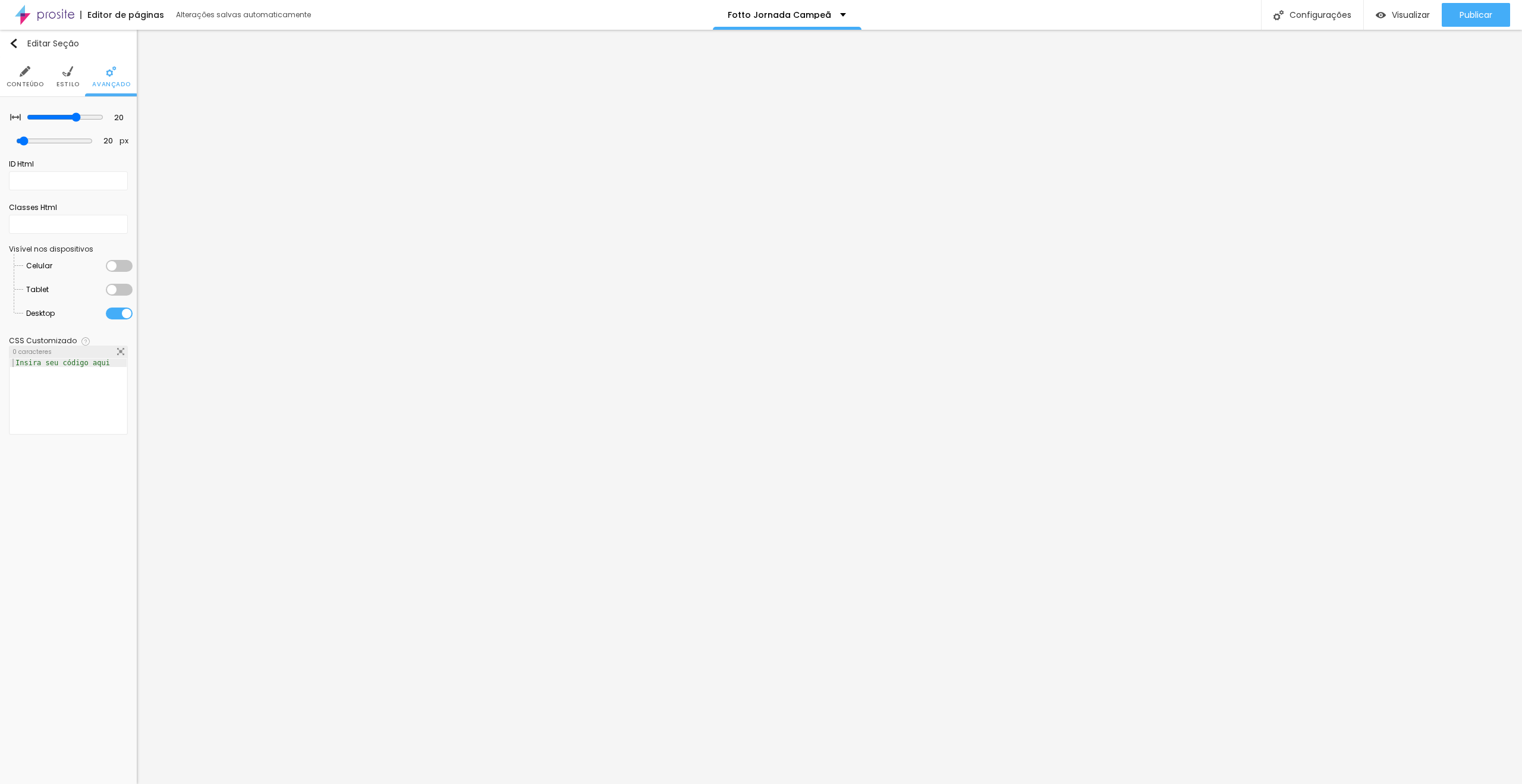
click at [117, 291] on div at bounding box center [119, 289] width 27 height 12
click at [120, 268] on div at bounding box center [119, 266] width 27 height 12
click at [1467, 18] on span "Publicar" at bounding box center [1476, 14] width 33 height 9
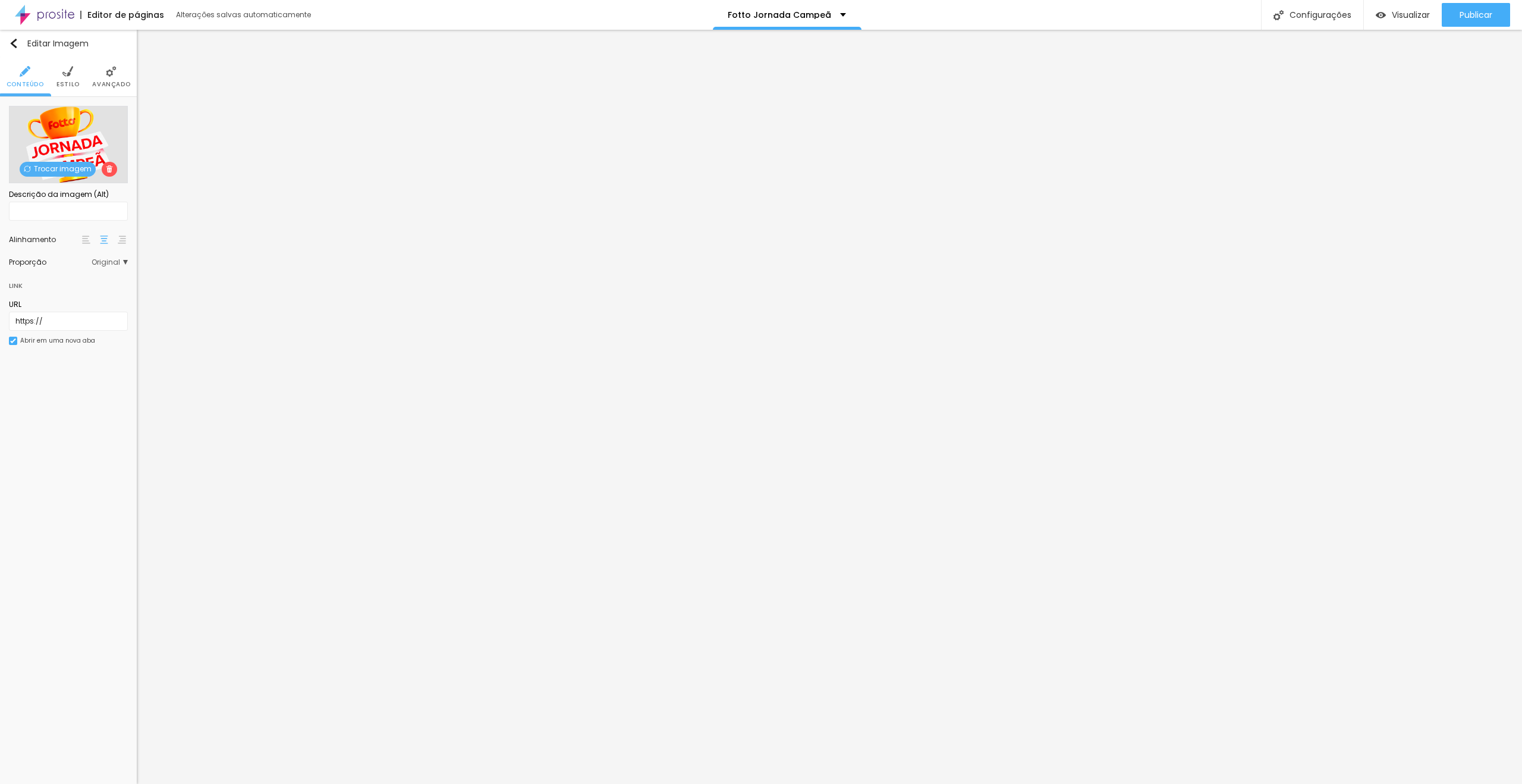
click at [112, 78] on li "Avançado" at bounding box center [111, 76] width 38 height 39
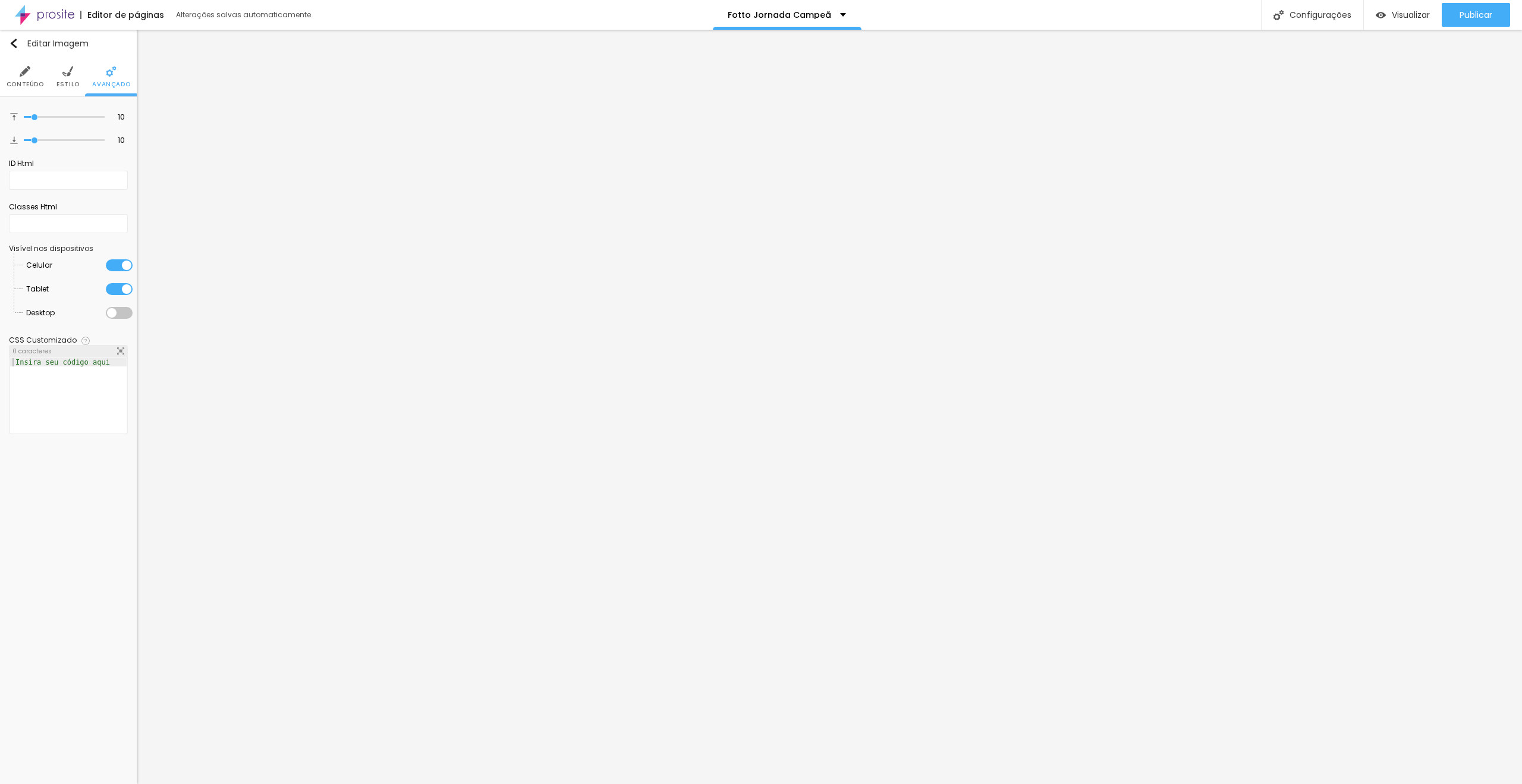
click at [123, 309] on div at bounding box center [119, 313] width 27 height 12
drag, startPoint x: 114, startPoint y: 287, endPoint x: 122, endPoint y: 272, distance: 17.0
click at [114, 287] on div at bounding box center [119, 289] width 27 height 12
click at [122, 272] on li "Celular" at bounding box center [79, 265] width 106 height 23
click at [117, 289] on div at bounding box center [119, 289] width 27 height 12
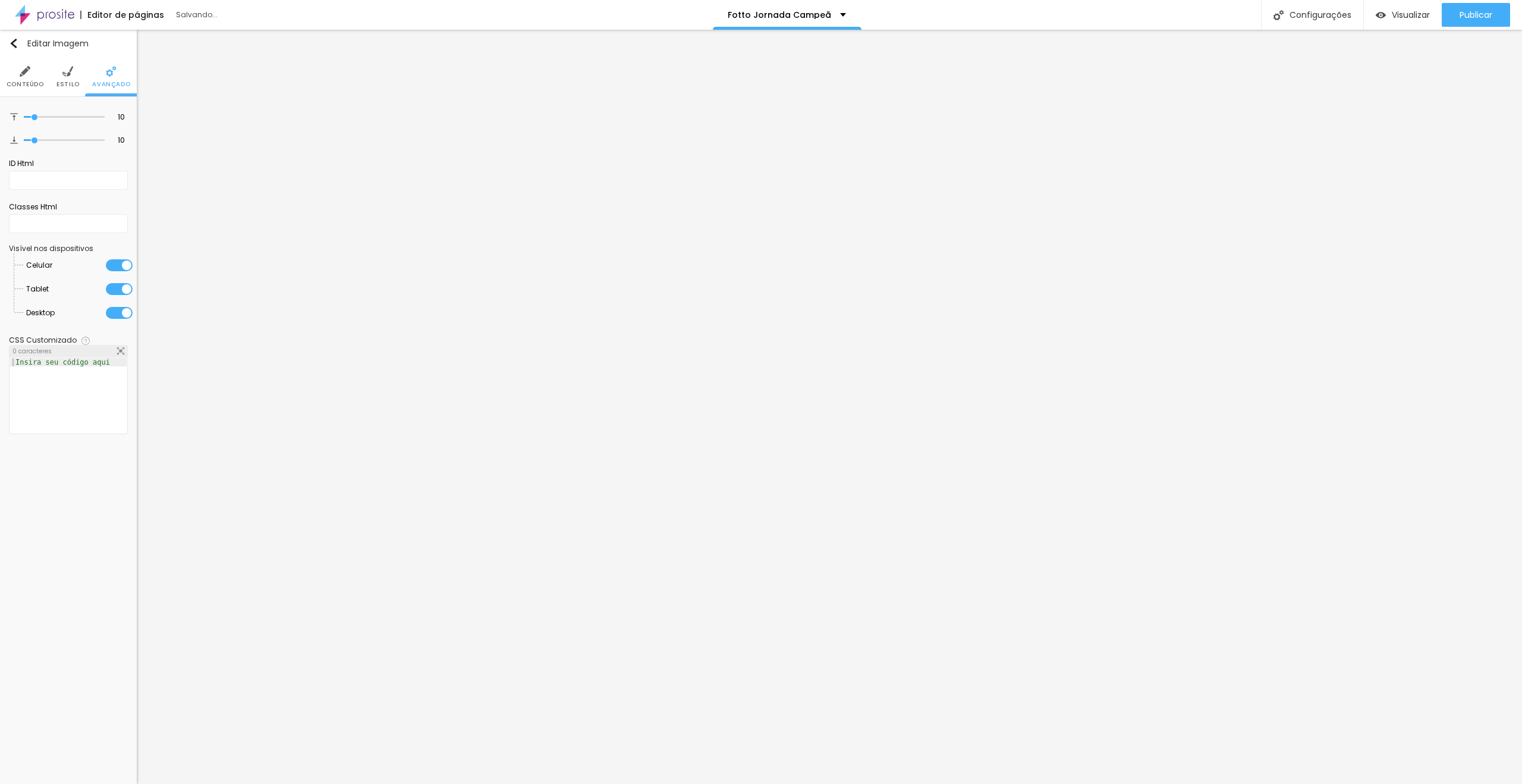
click at [119, 312] on div at bounding box center [119, 313] width 27 height 12
click at [122, 309] on div at bounding box center [119, 313] width 27 height 12
click at [119, 283] on div at bounding box center [119, 289] width 27 height 12
click at [120, 260] on div at bounding box center [119, 265] width 27 height 12
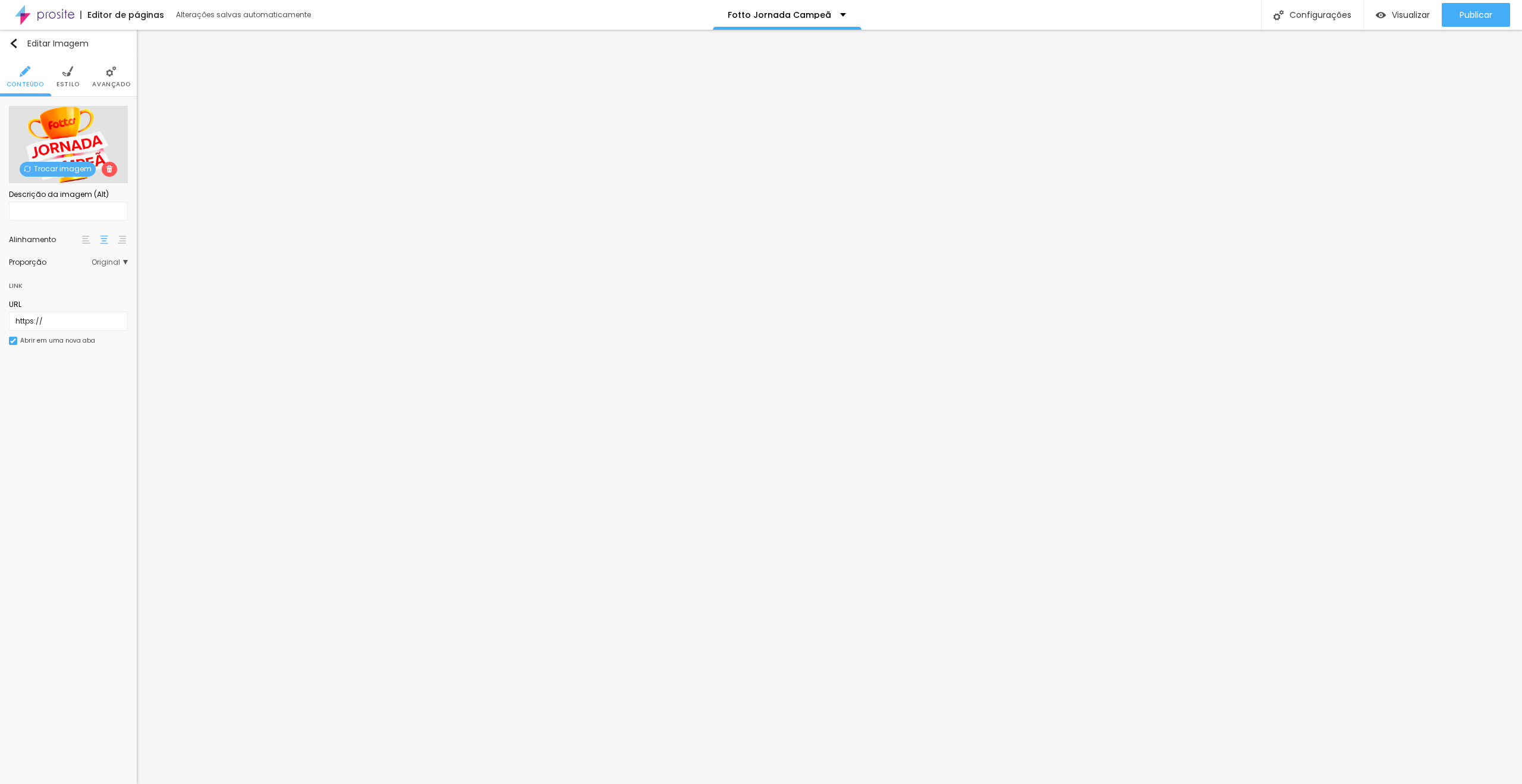
click at [115, 85] on span "Avançado" at bounding box center [111, 84] width 38 height 6
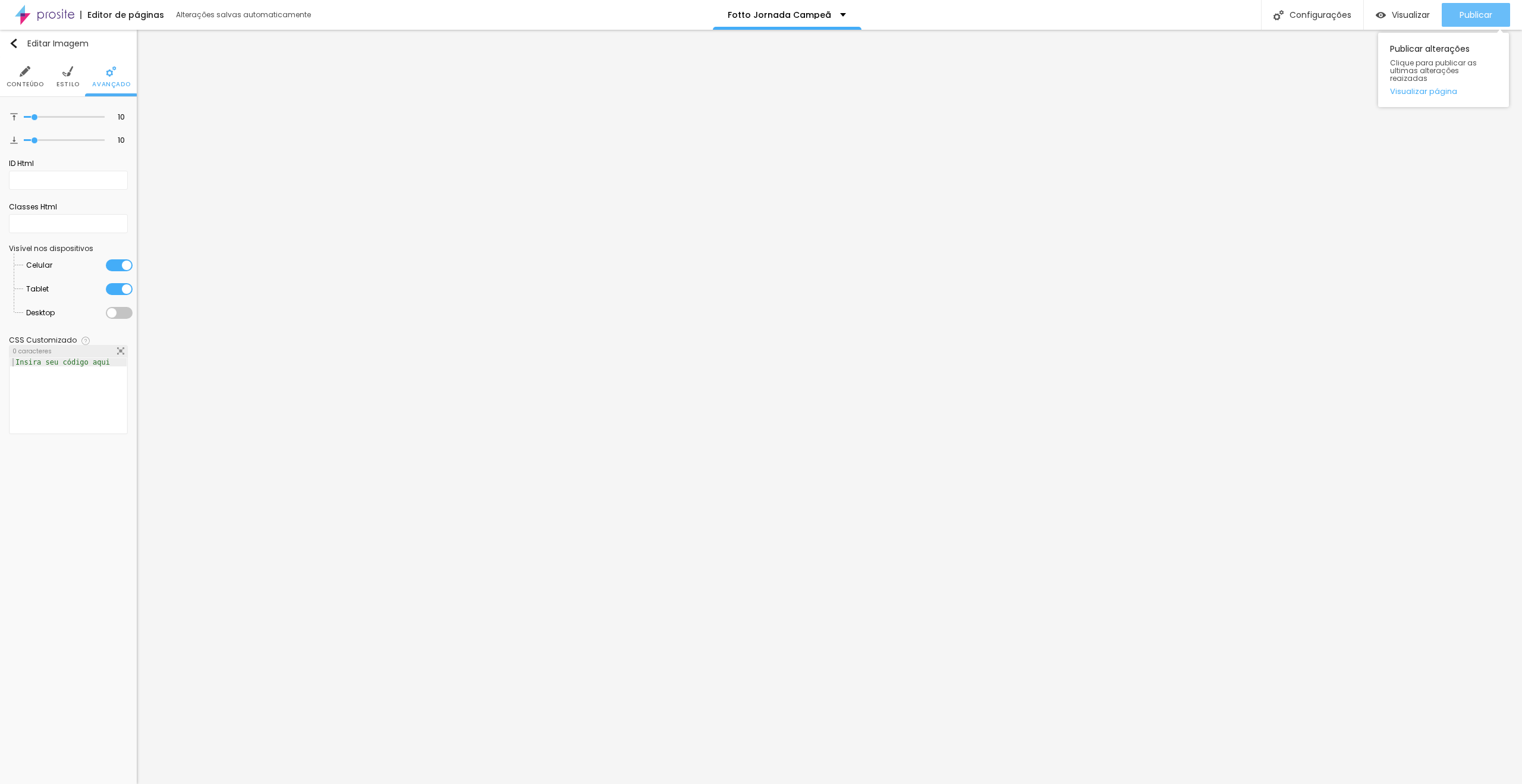
click at [1470, 10] on span "Publicar" at bounding box center [1476, 14] width 33 height 9
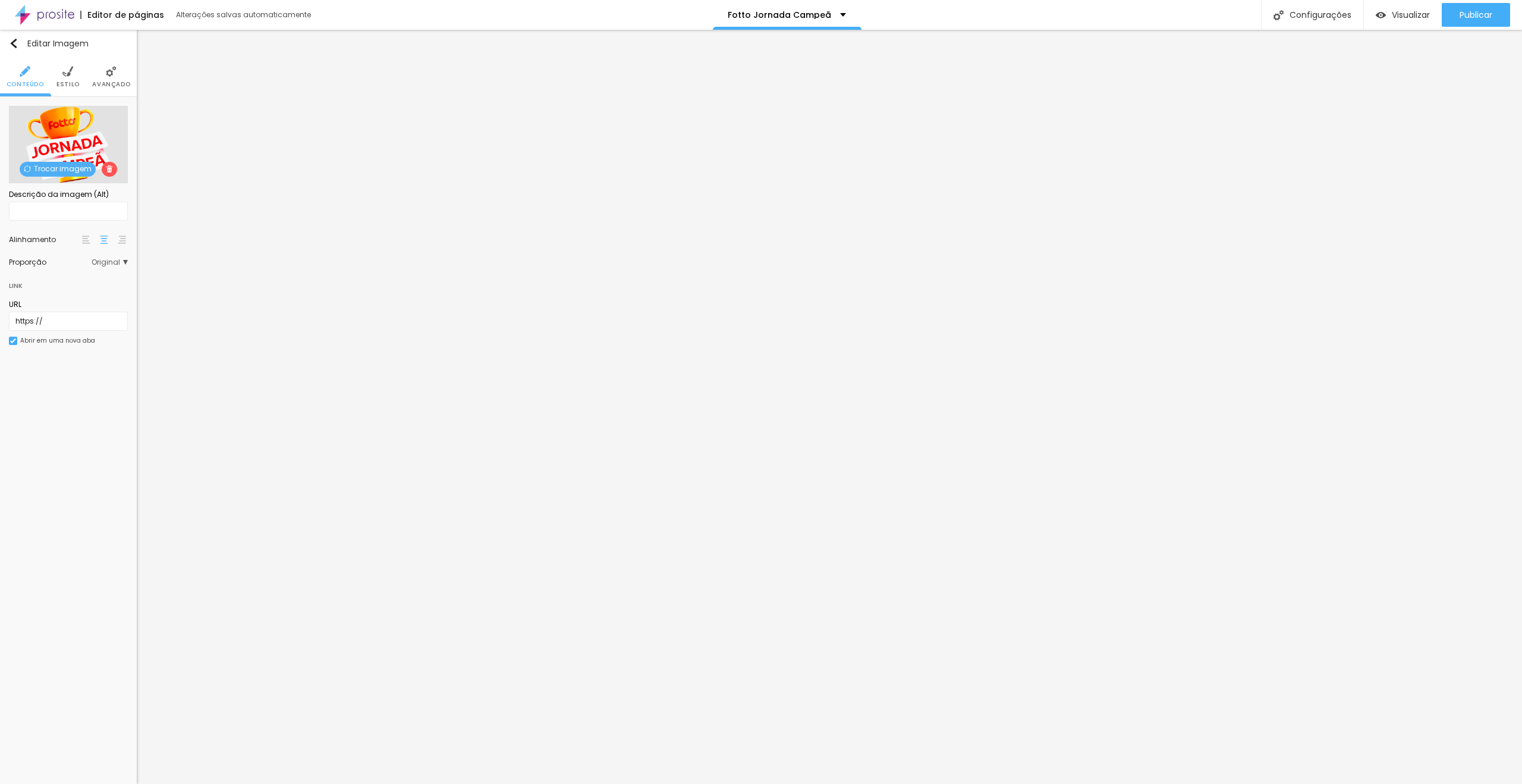
click at [120, 76] on li "Avançado" at bounding box center [111, 76] width 38 height 39
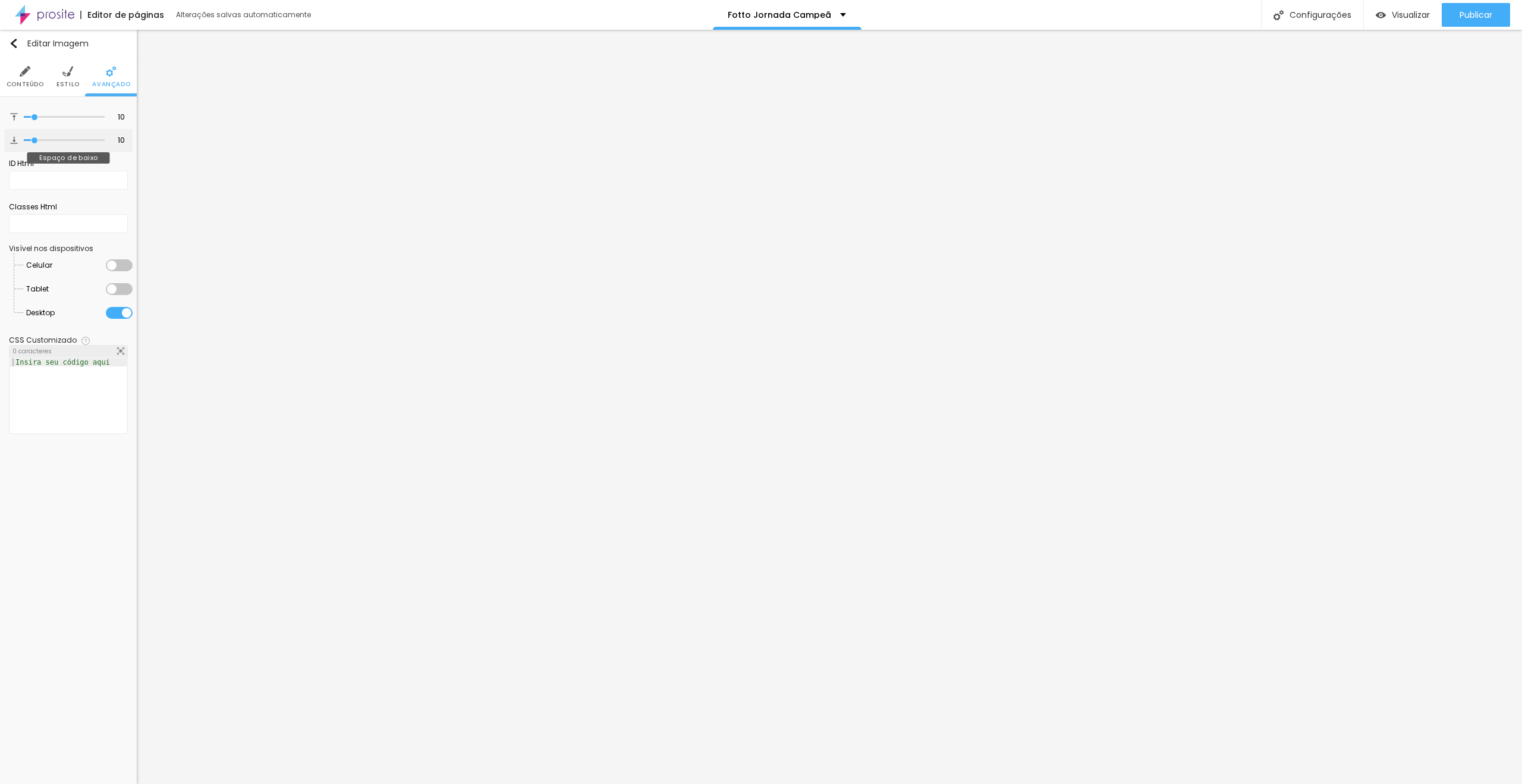
type input "5"
type input "0"
drag, startPoint x: 34, startPoint y: 140, endPoint x: 3, endPoint y: 130, distance: 32.6
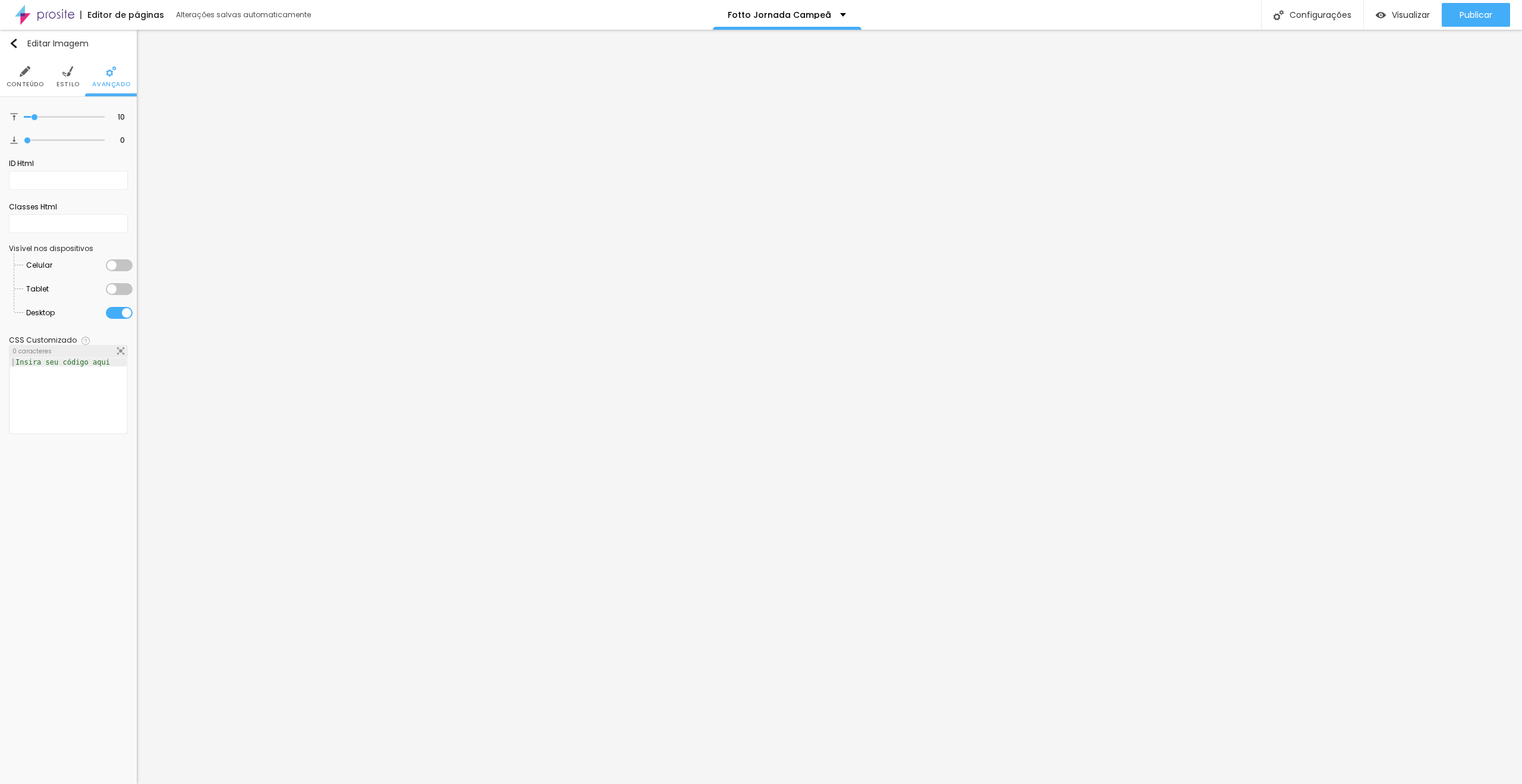
type input "0"
click at [23, 138] on input "range" at bounding box center [64, 140] width 81 height 6
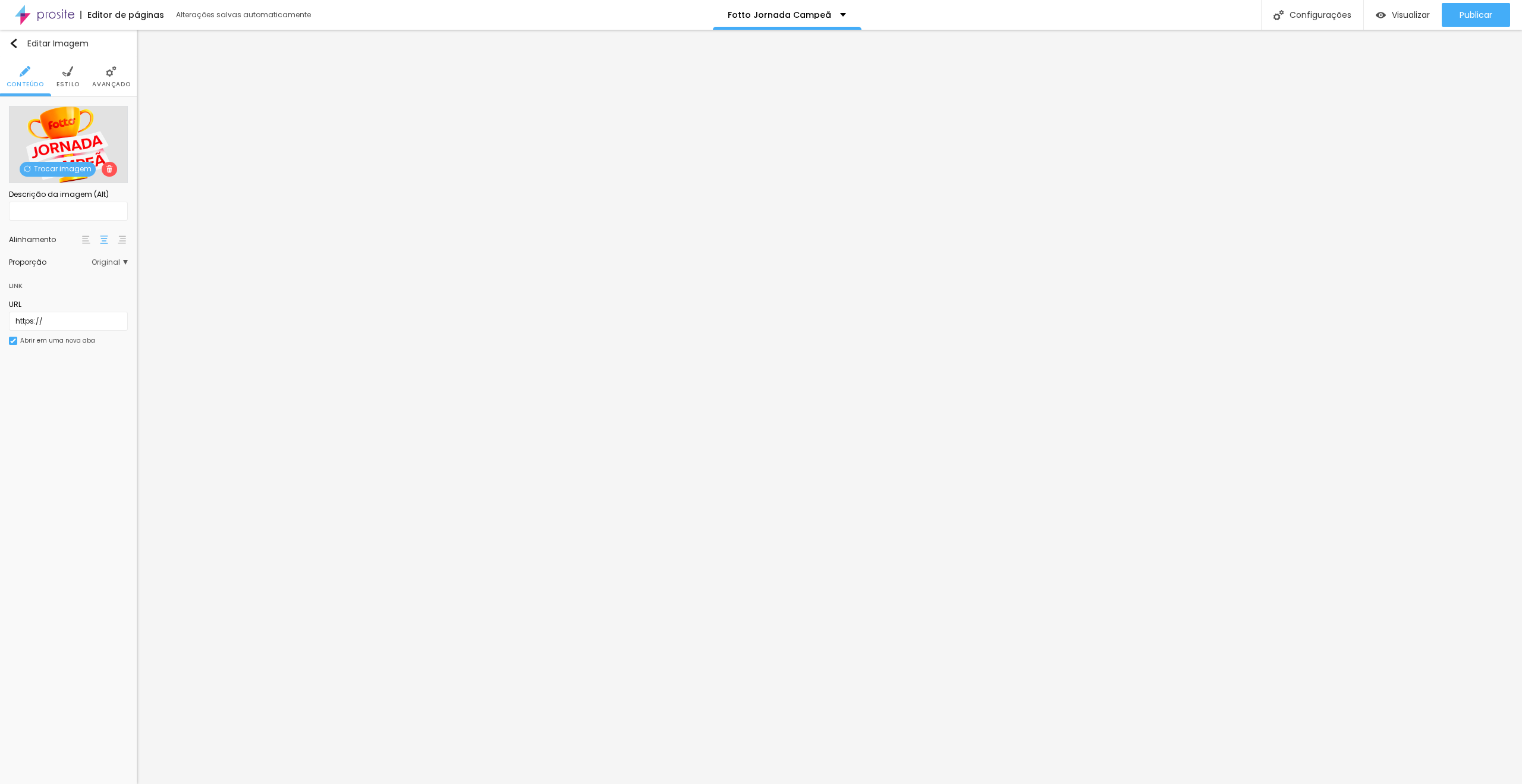
click at [107, 84] on span "Avançado" at bounding box center [111, 84] width 38 height 6
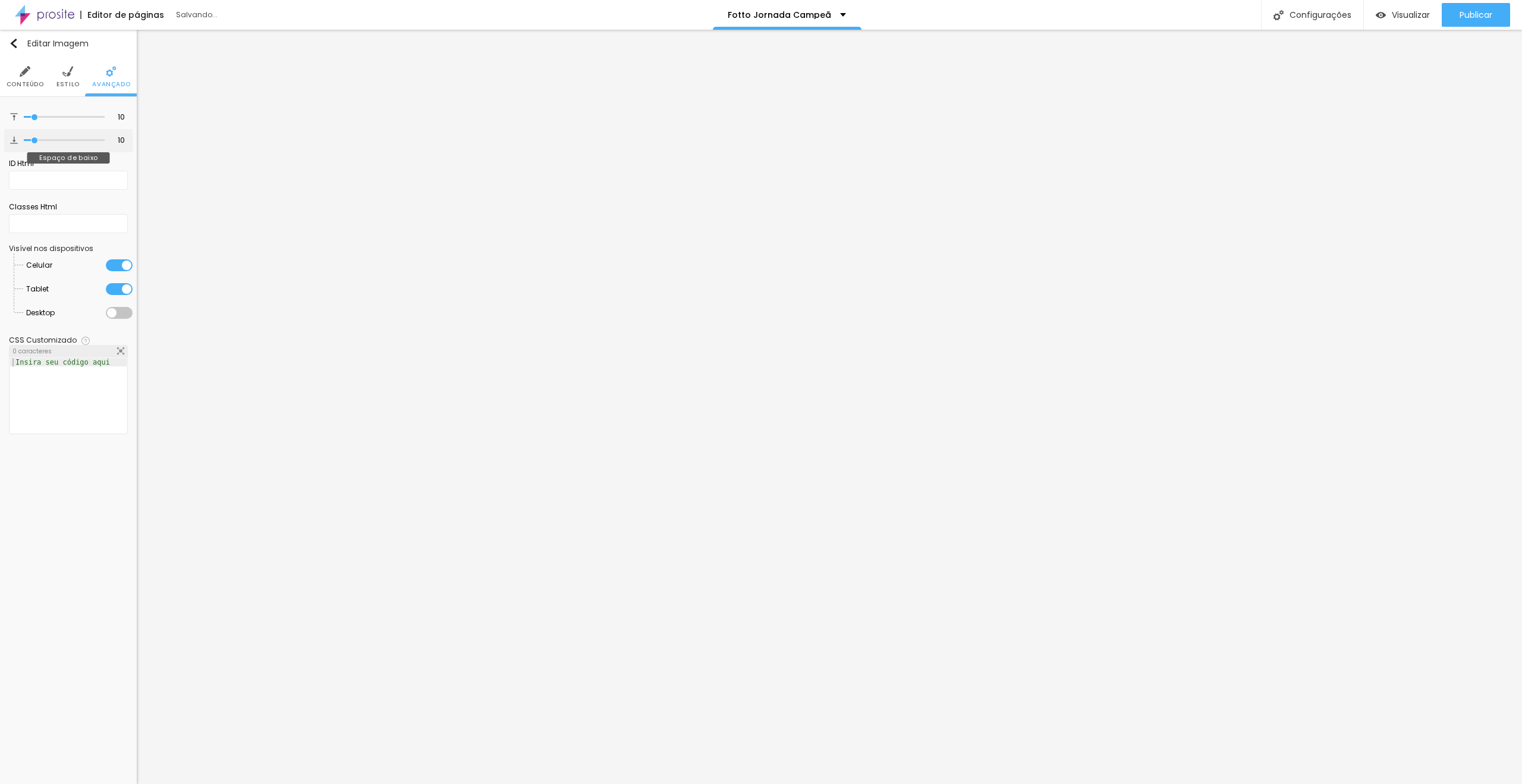
type input "6"
type input "0"
drag, startPoint x: 34, startPoint y: 142, endPoint x: 0, endPoint y: 128, distance: 36.8
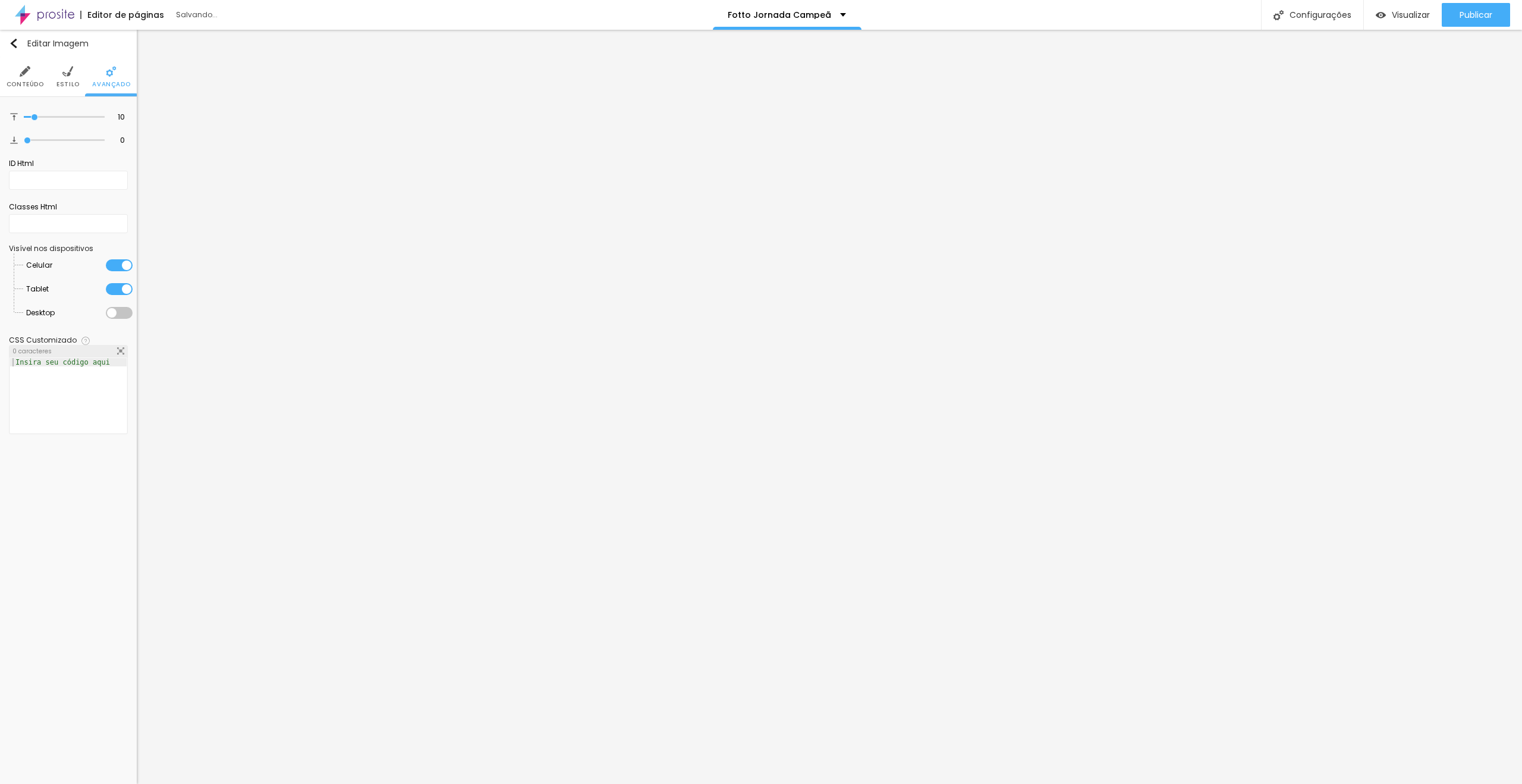
type input "0"
click at [23, 138] on input "range" at bounding box center [64, 140] width 81 height 6
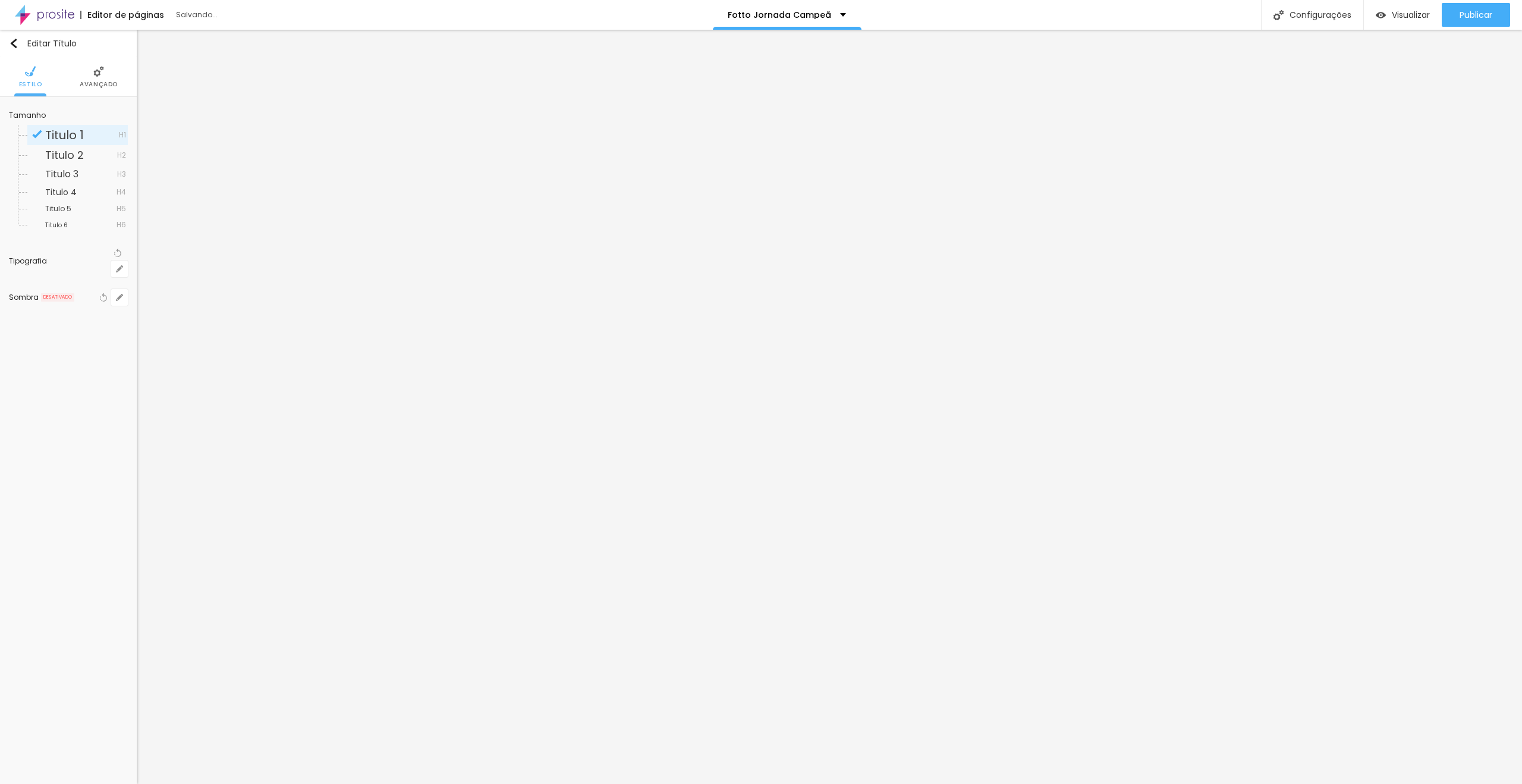
click at [93, 75] on li "Avançado" at bounding box center [98, 76] width 38 height 39
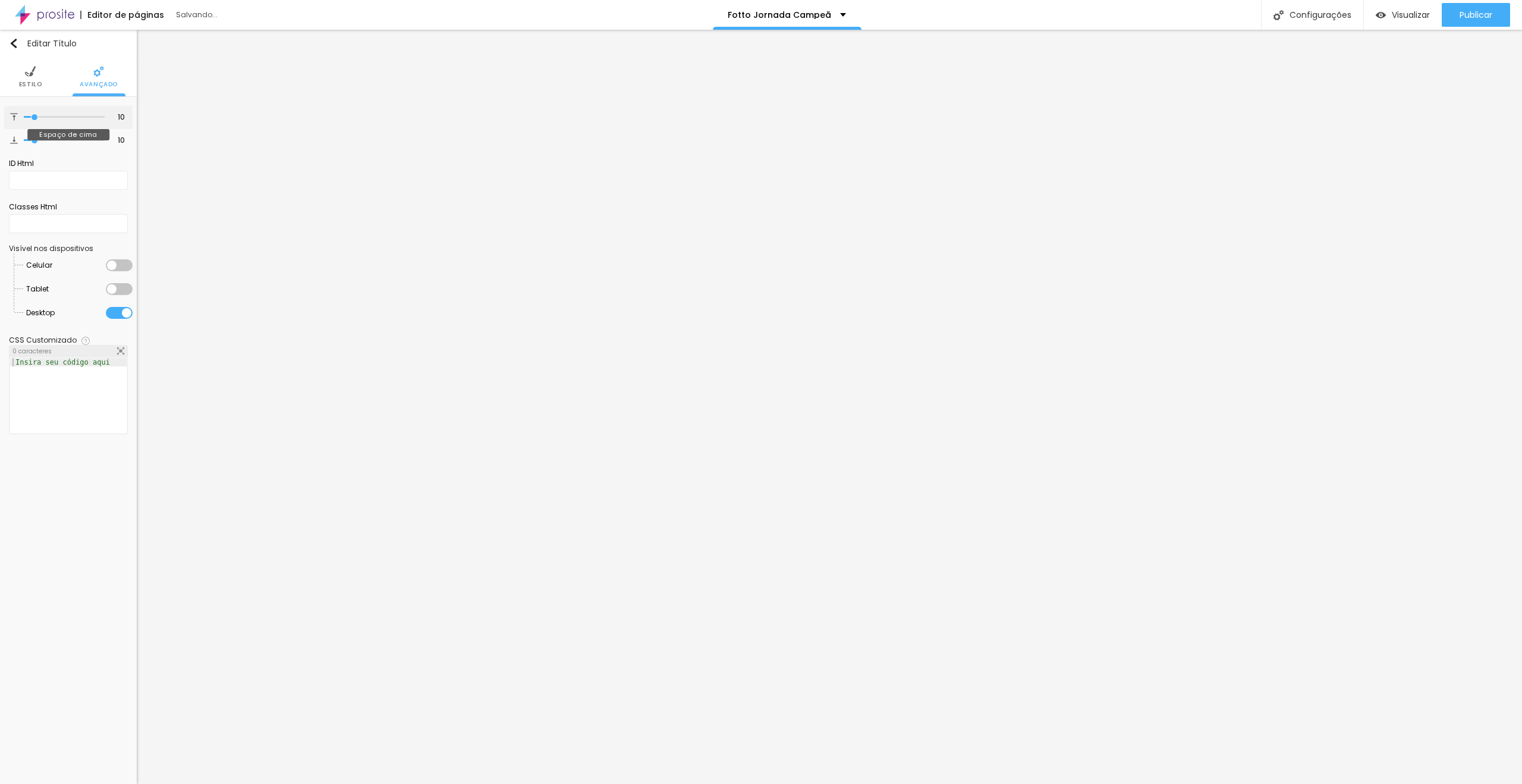
type input "0"
drag, startPoint x: 34, startPoint y: 117, endPoint x: 0, endPoint y: 115, distance: 34.1
type input "0"
click at [23, 115] on input "range" at bounding box center [64, 117] width 81 height 6
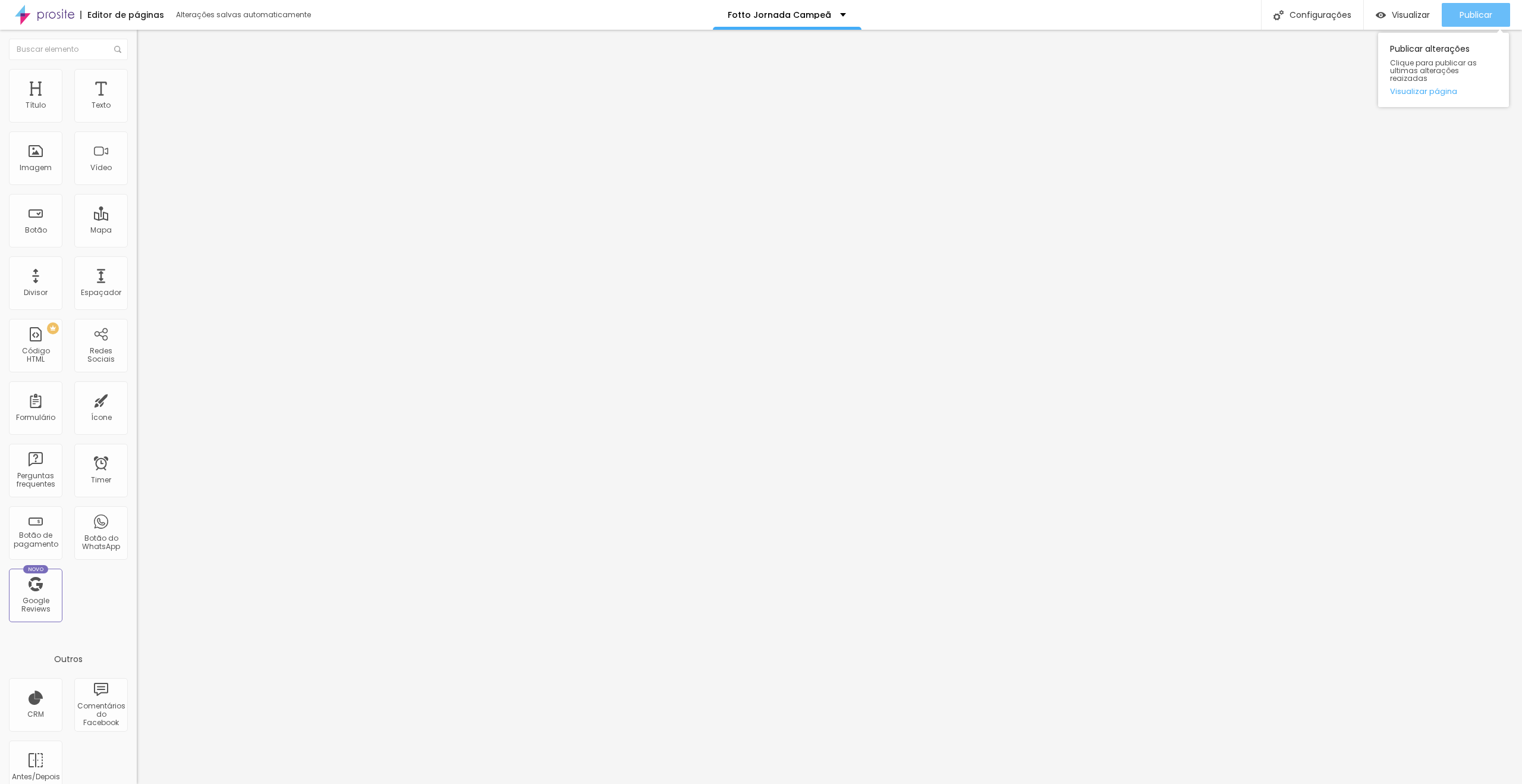
click at [1471, 16] on span "Publicar" at bounding box center [1476, 14] width 33 height 9
